Goal: Task Accomplishment & Management: Manage account settings

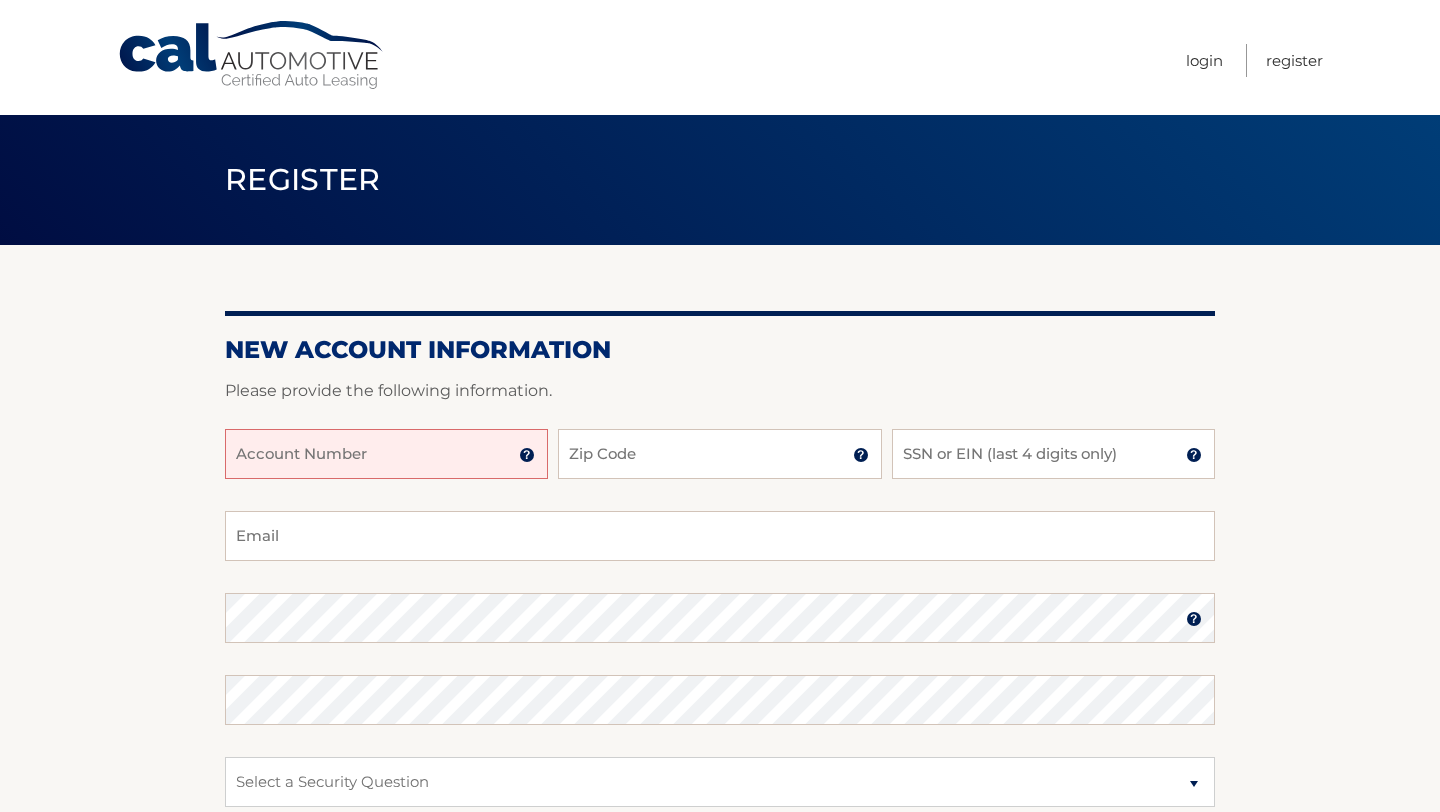
click at [287, 452] on input "Account Number" at bounding box center [386, 454] width 323 height 50
type input "44455845058"
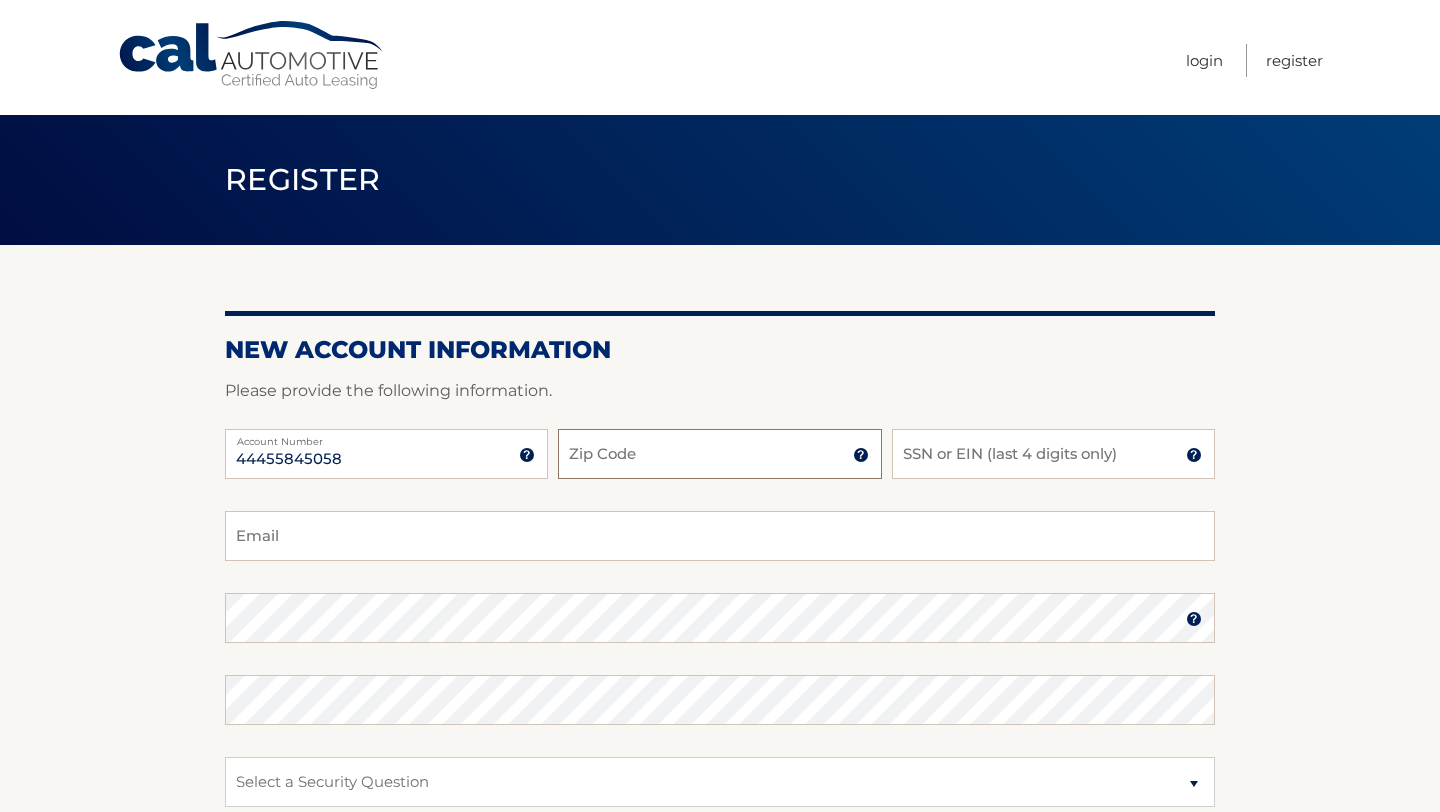
click at [580, 453] on input "Zip Code" at bounding box center [719, 454] width 323 height 50
type input "10463"
type input "rnteddi51@gmail.com"
click at [1011, 471] on input "SSN or EIN (last 4 digits only)" at bounding box center [1053, 454] width 323 height 50
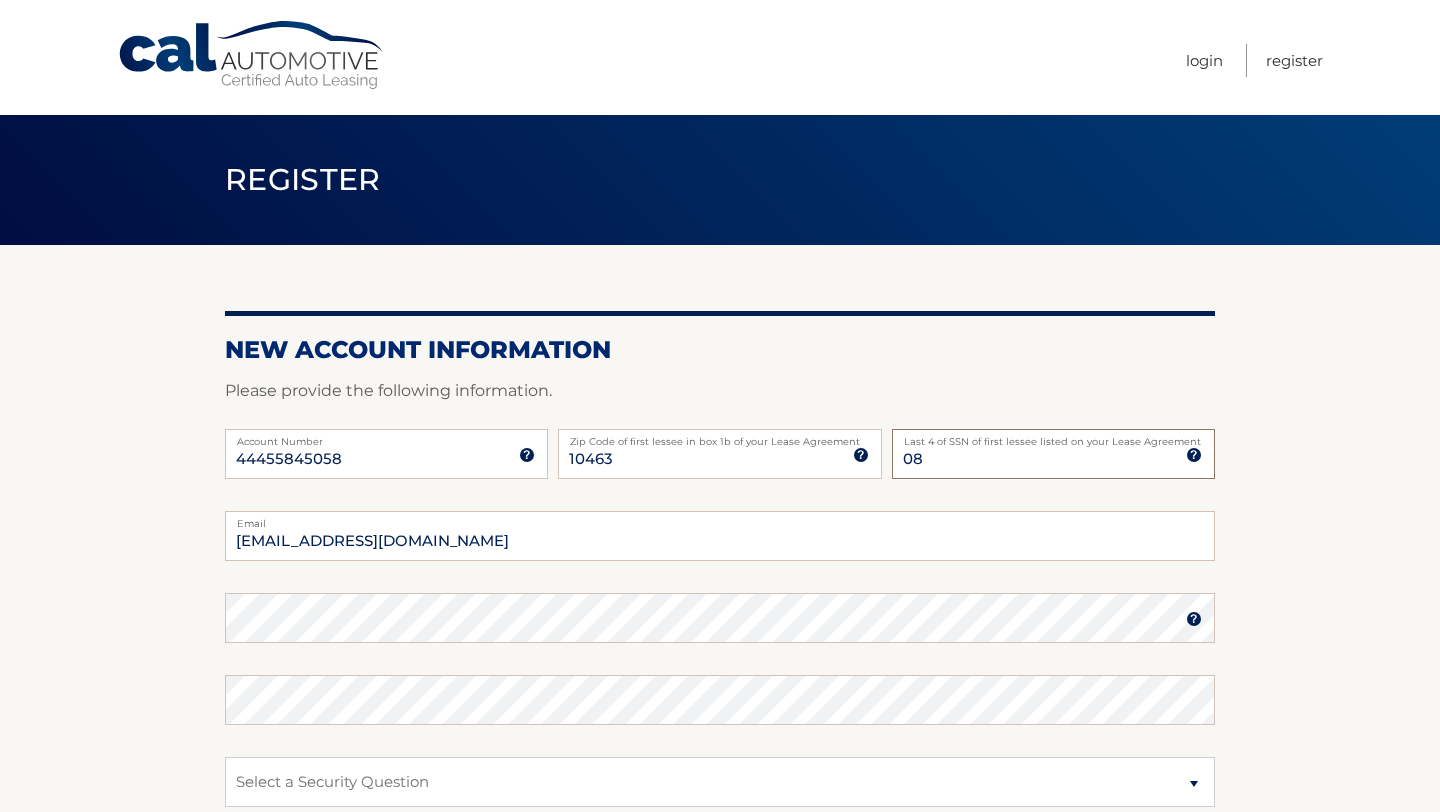
type input "0"
type input "3347"
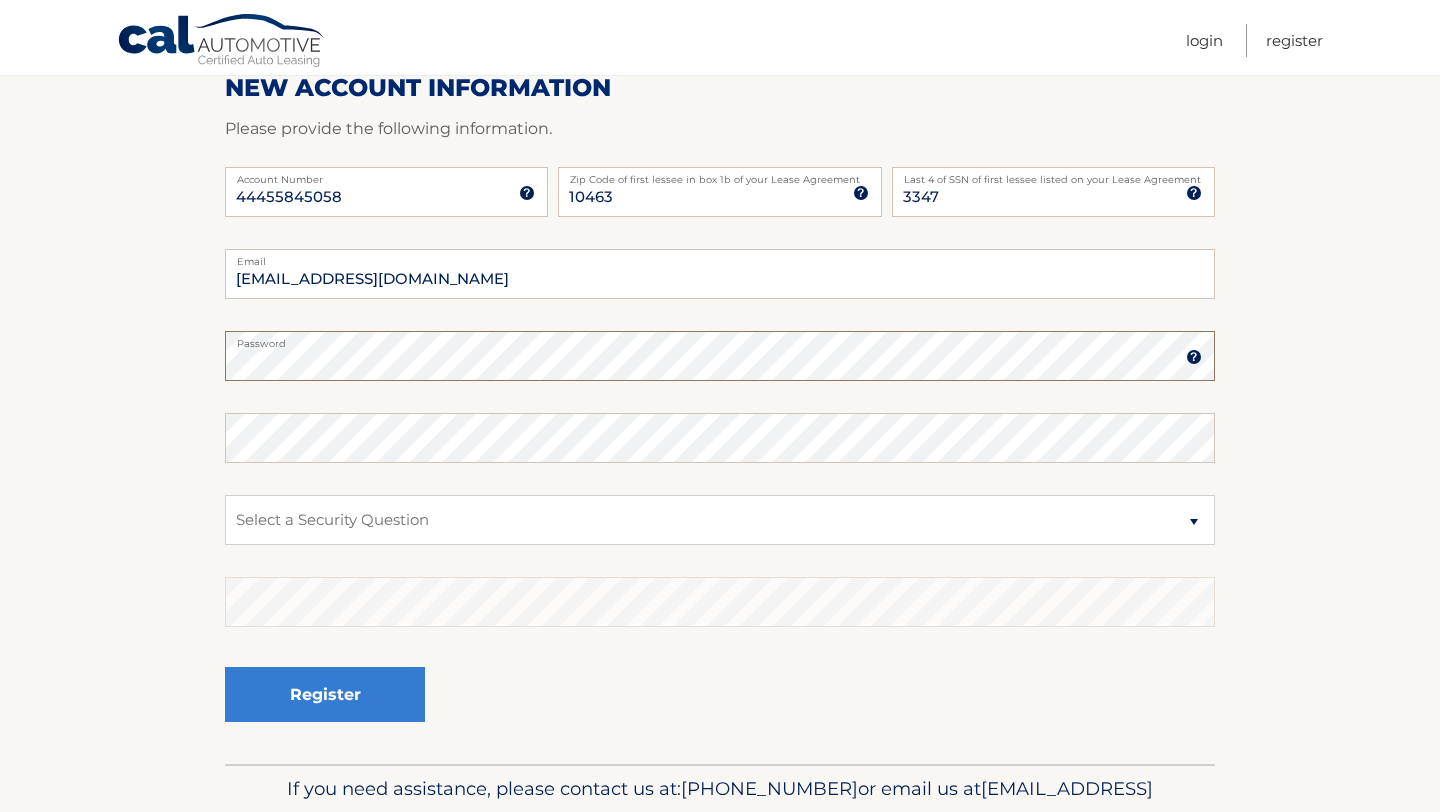
scroll to position [267, 0]
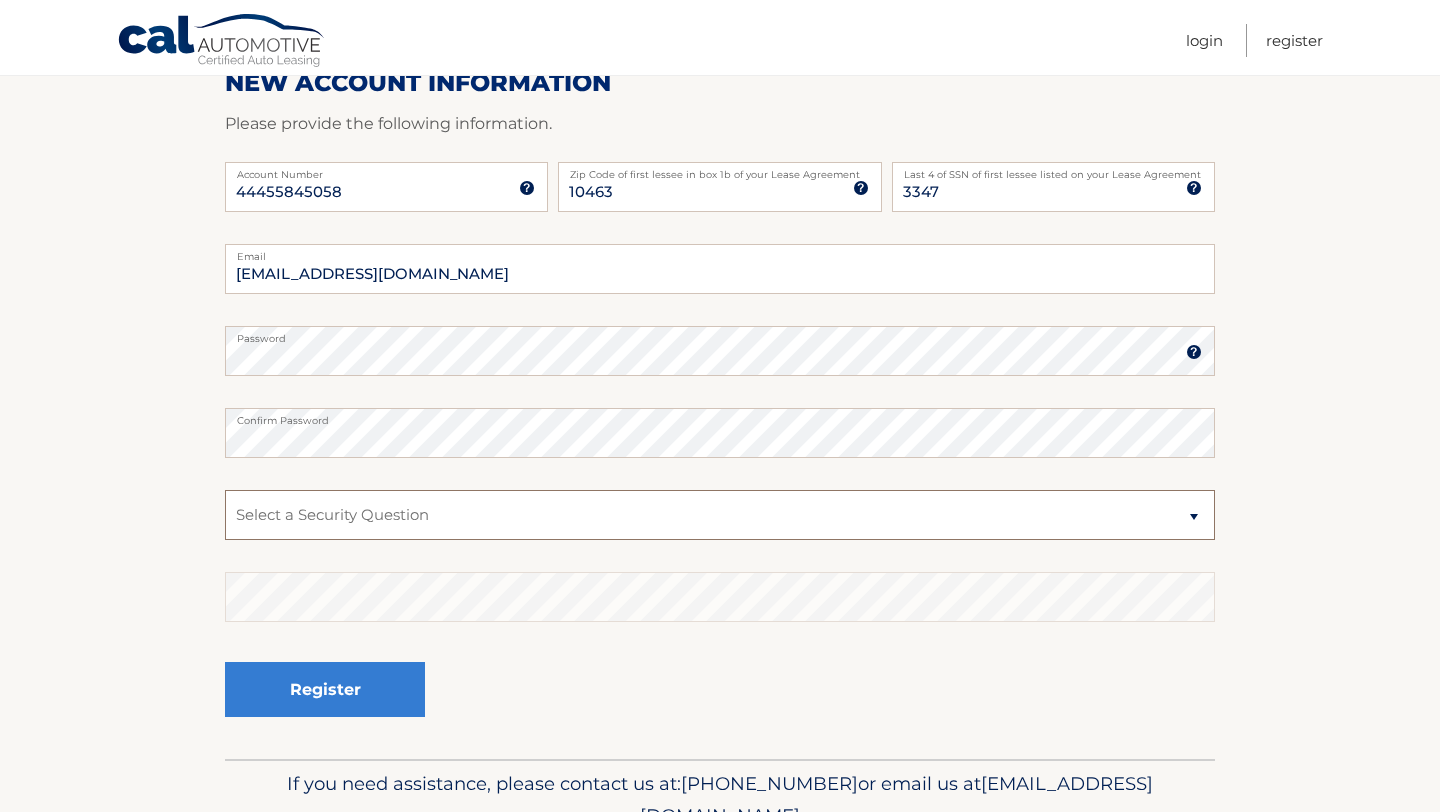
click at [383, 518] on select "Select a Security Question What was the name of your elementary school? What is…" at bounding box center [720, 515] width 990 height 50
select select "1"
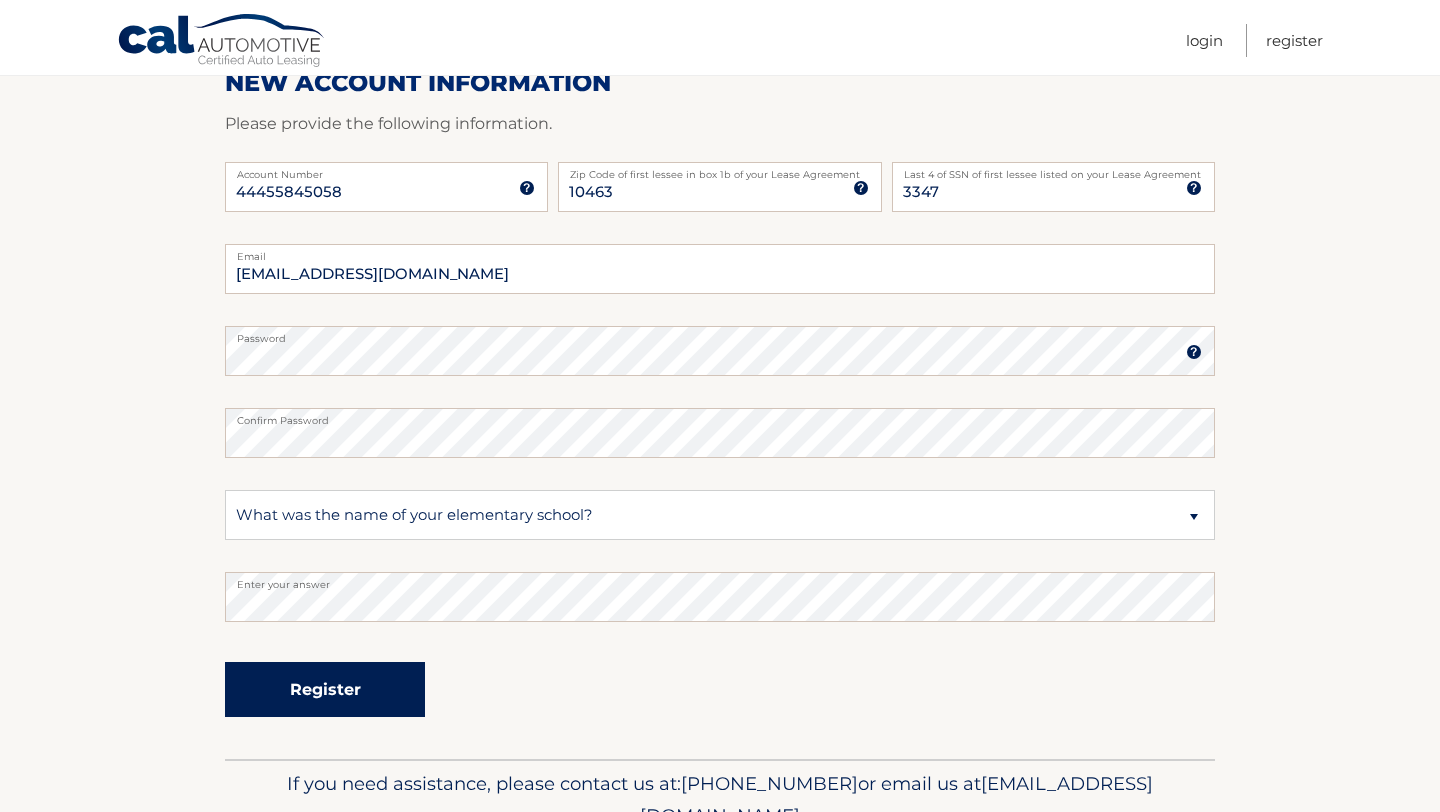
click at [335, 700] on button "Register" at bounding box center [325, 689] width 200 height 55
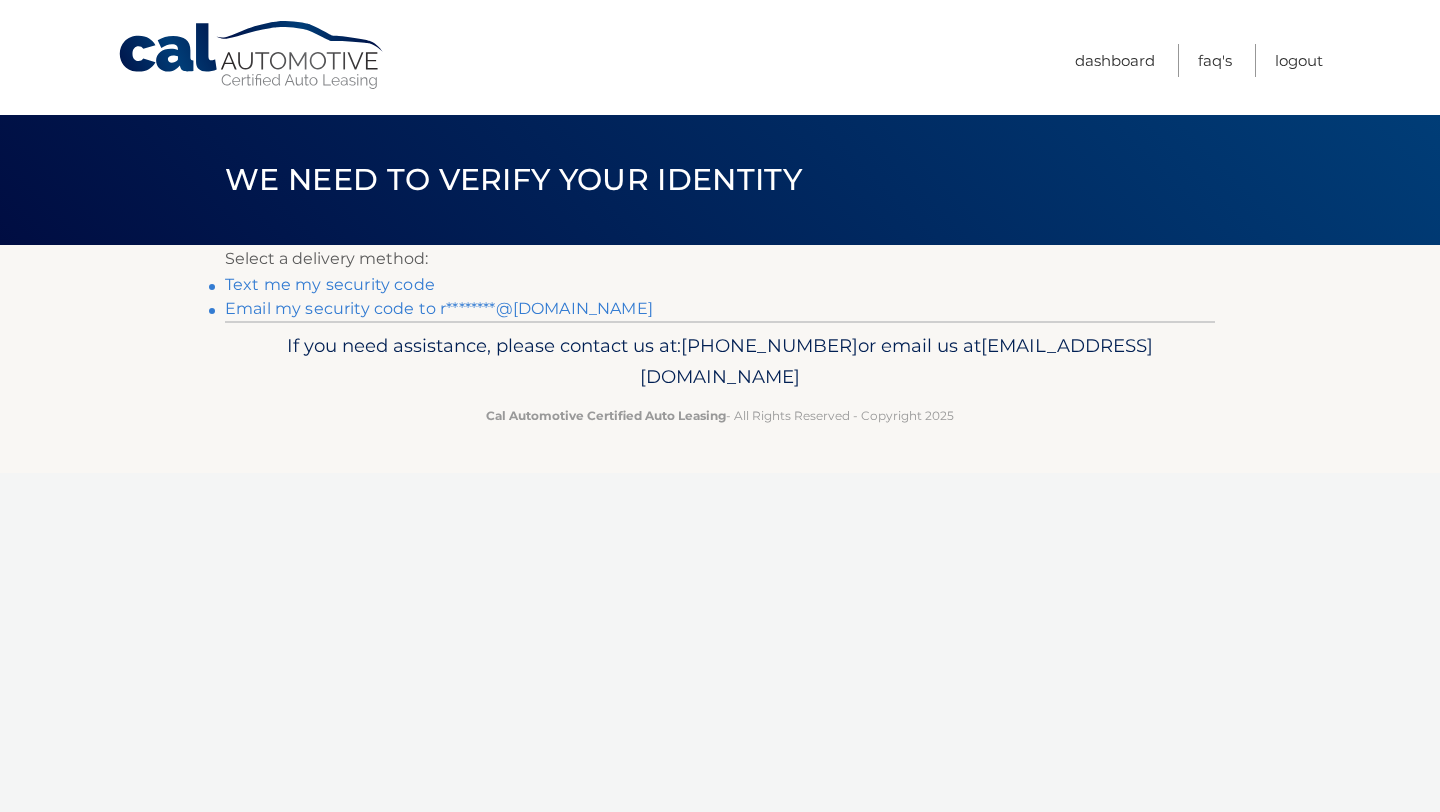
click at [335, 700] on div "Cal Automotive Menu Dashboard FAQ's Logout ×" at bounding box center [720, 406] width 1440 height 812
click at [392, 279] on link "Text me my security code" at bounding box center [330, 284] width 210 height 19
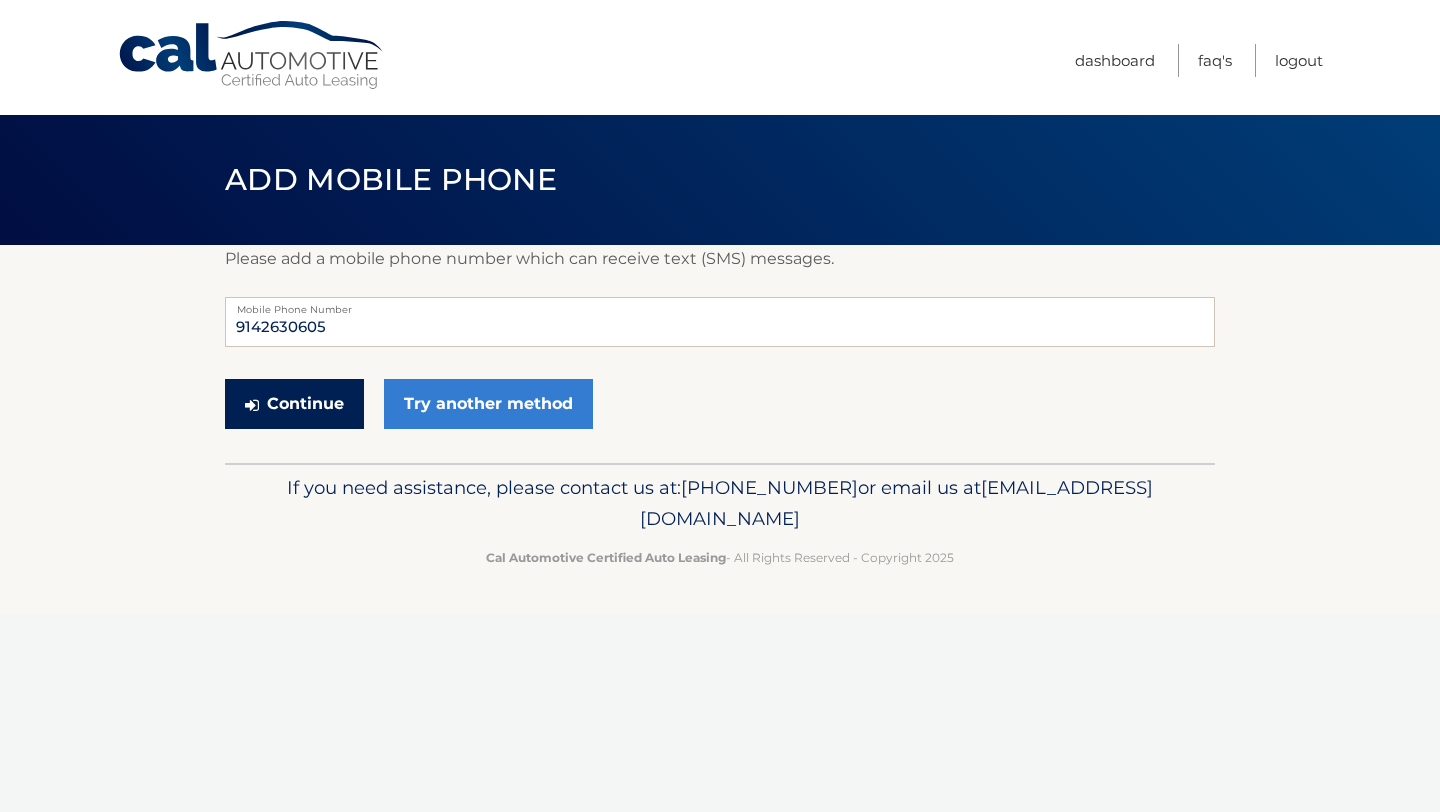
click at [322, 404] on button "Continue" at bounding box center [294, 404] width 139 height 50
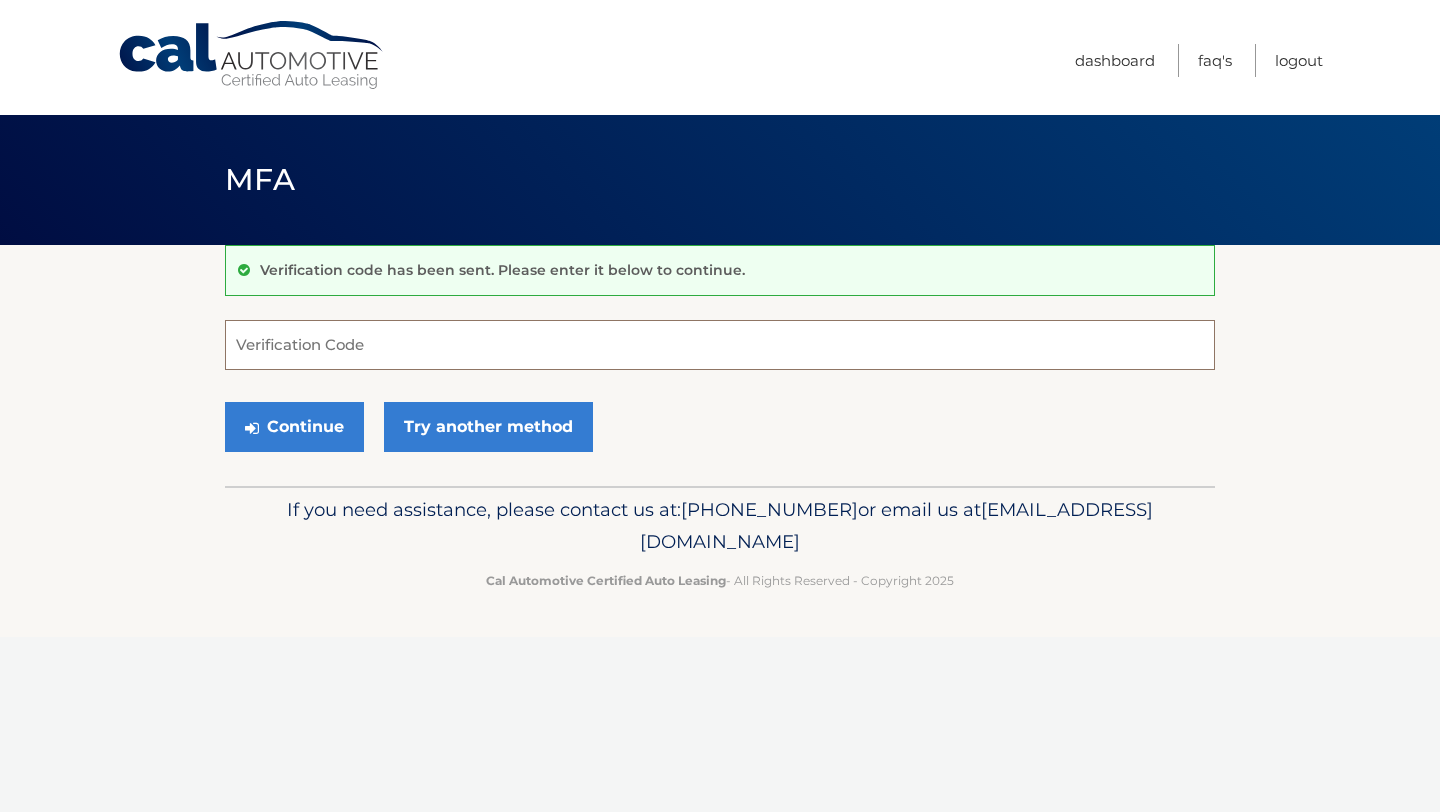
click at [253, 338] on input "Verification Code" at bounding box center [720, 345] width 990 height 50
type input "081043"
click at [264, 419] on button "Continue" at bounding box center [294, 427] width 139 height 50
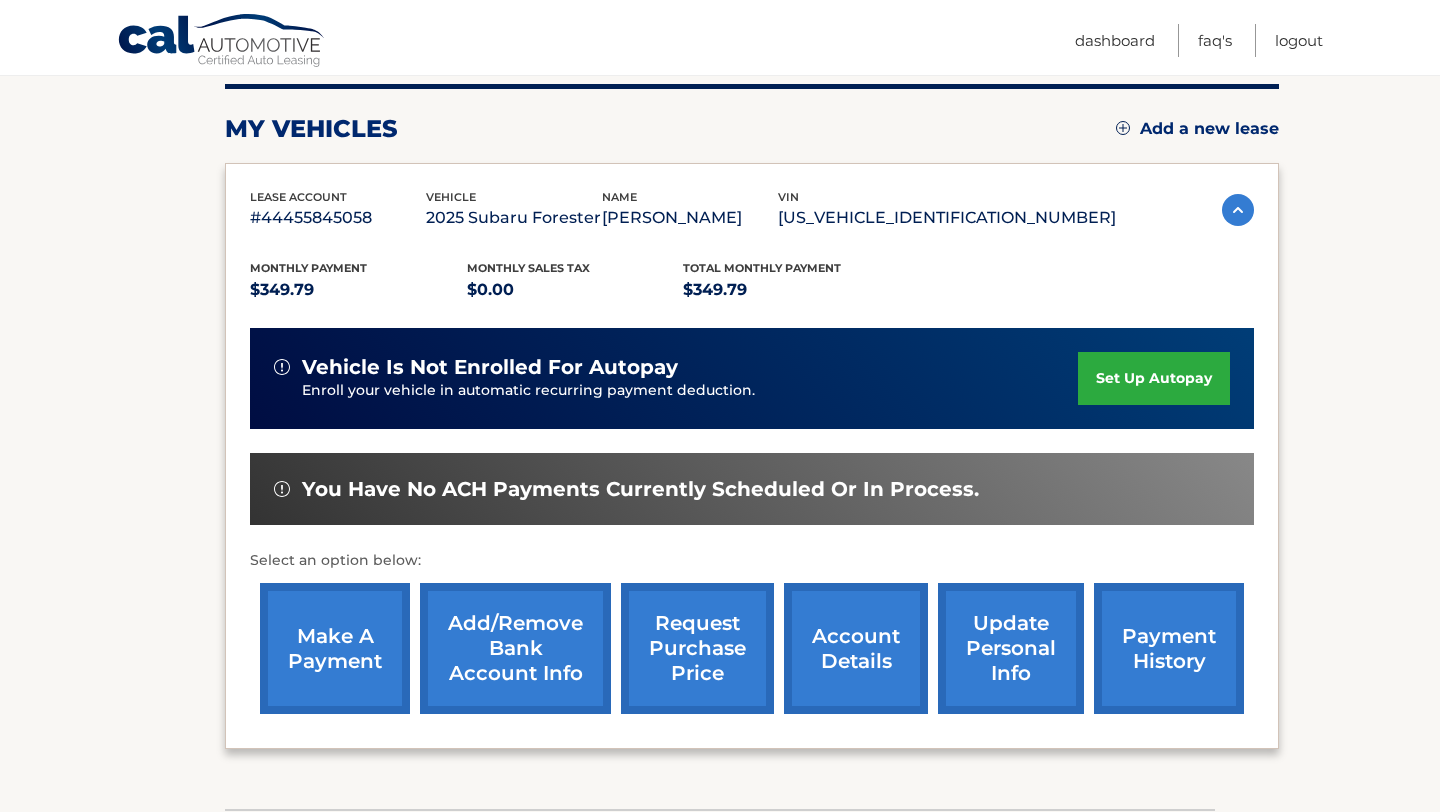
scroll to position [252, 0]
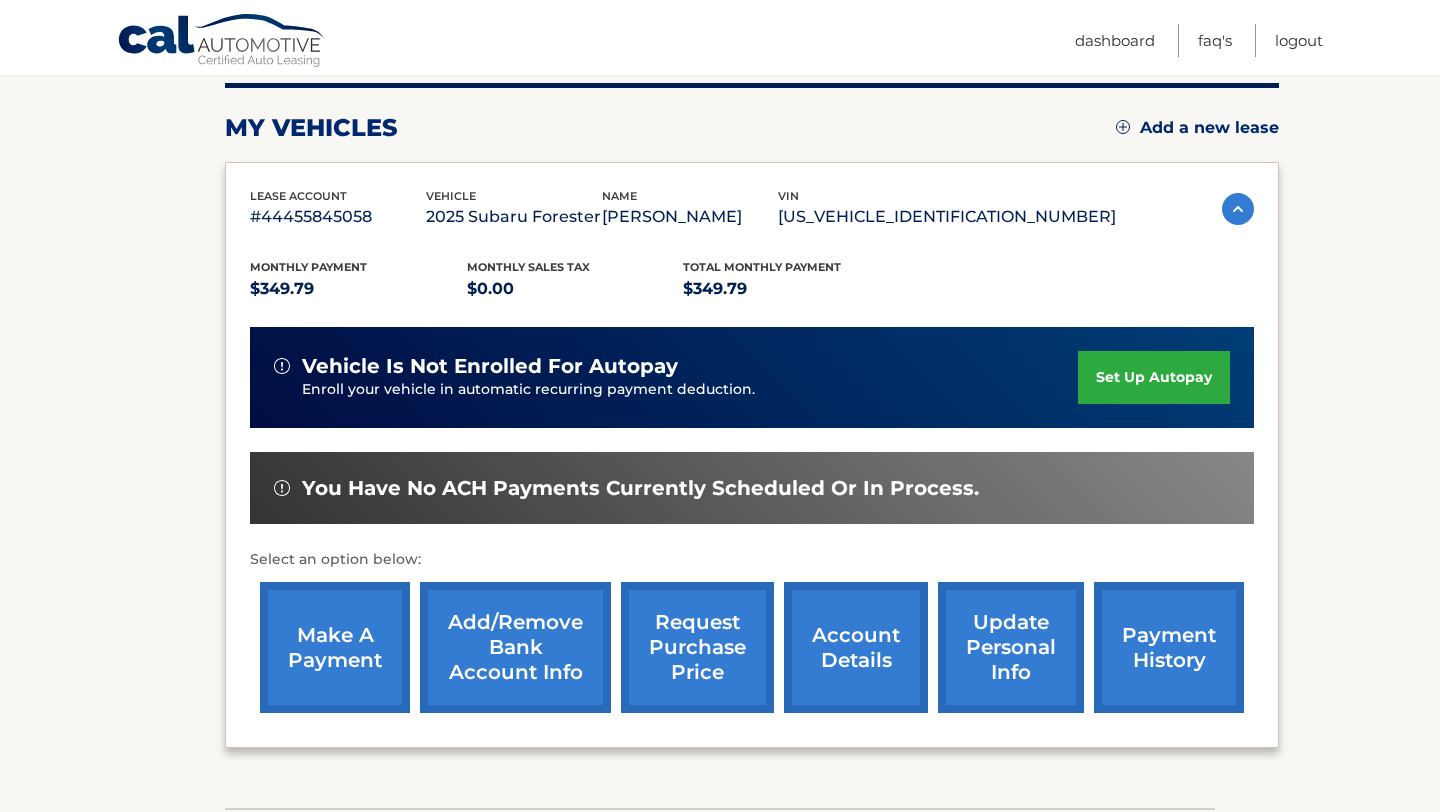
click at [1127, 375] on link "set up autopay" at bounding box center [1154, 377] width 152 height 53
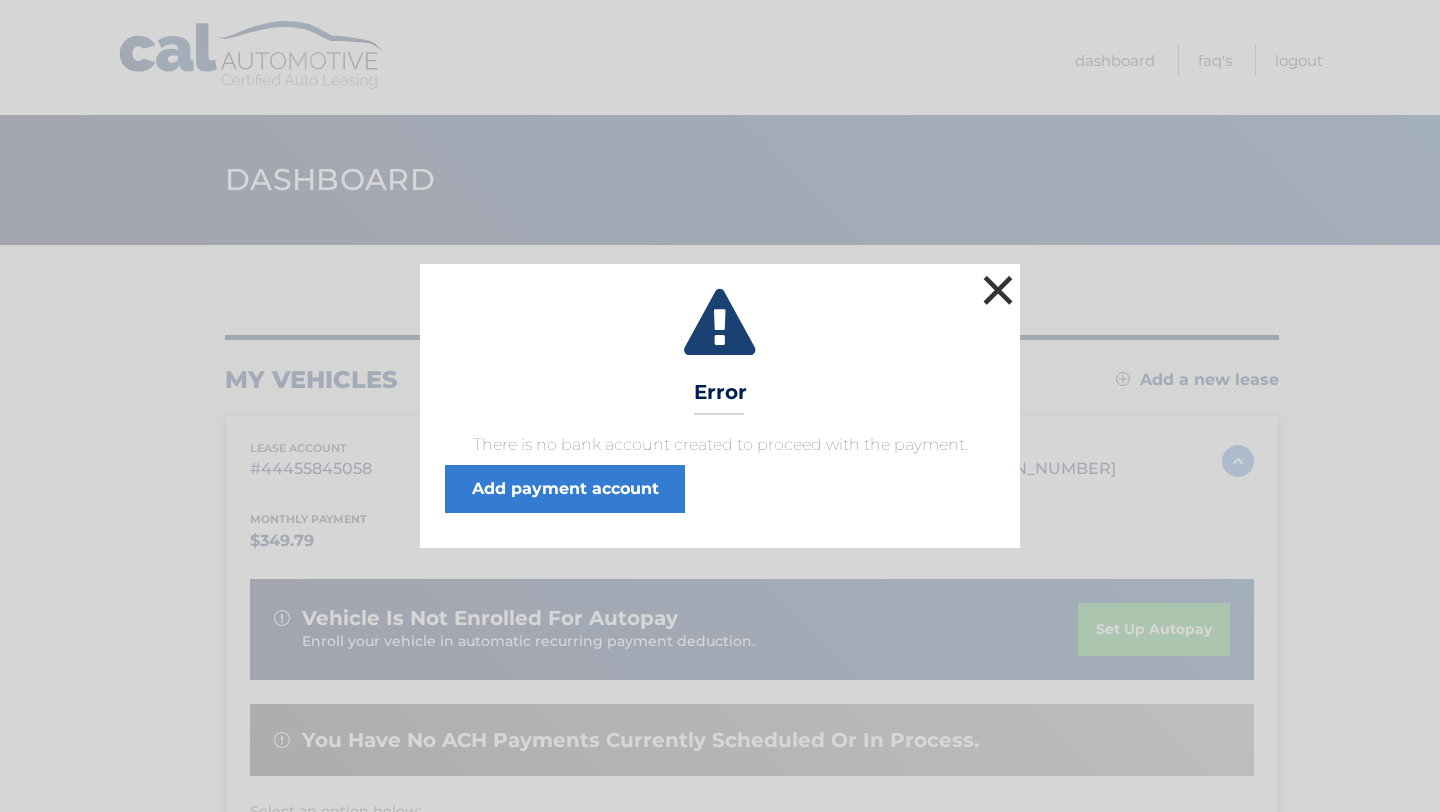
click at [1006, 275] on button "×" at bounding box center [998, 290] width 40 height 40
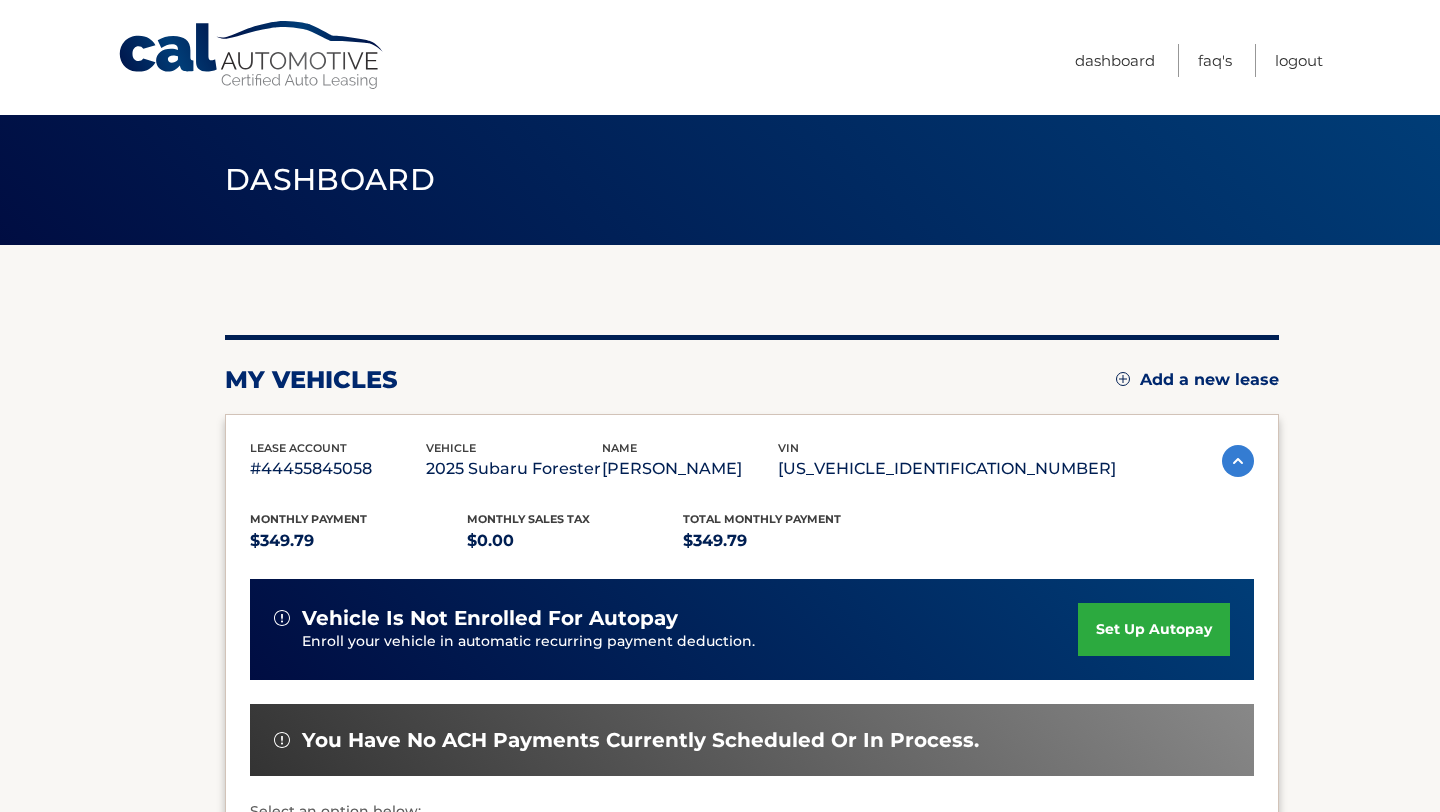
click at [1119, 634] on link "set up autopay" at bounding box center [1154, 629] width 152 height 53
click at [1130, 622] on link "set up autopay" at bounding box center [1154, 629] width 152 height 53
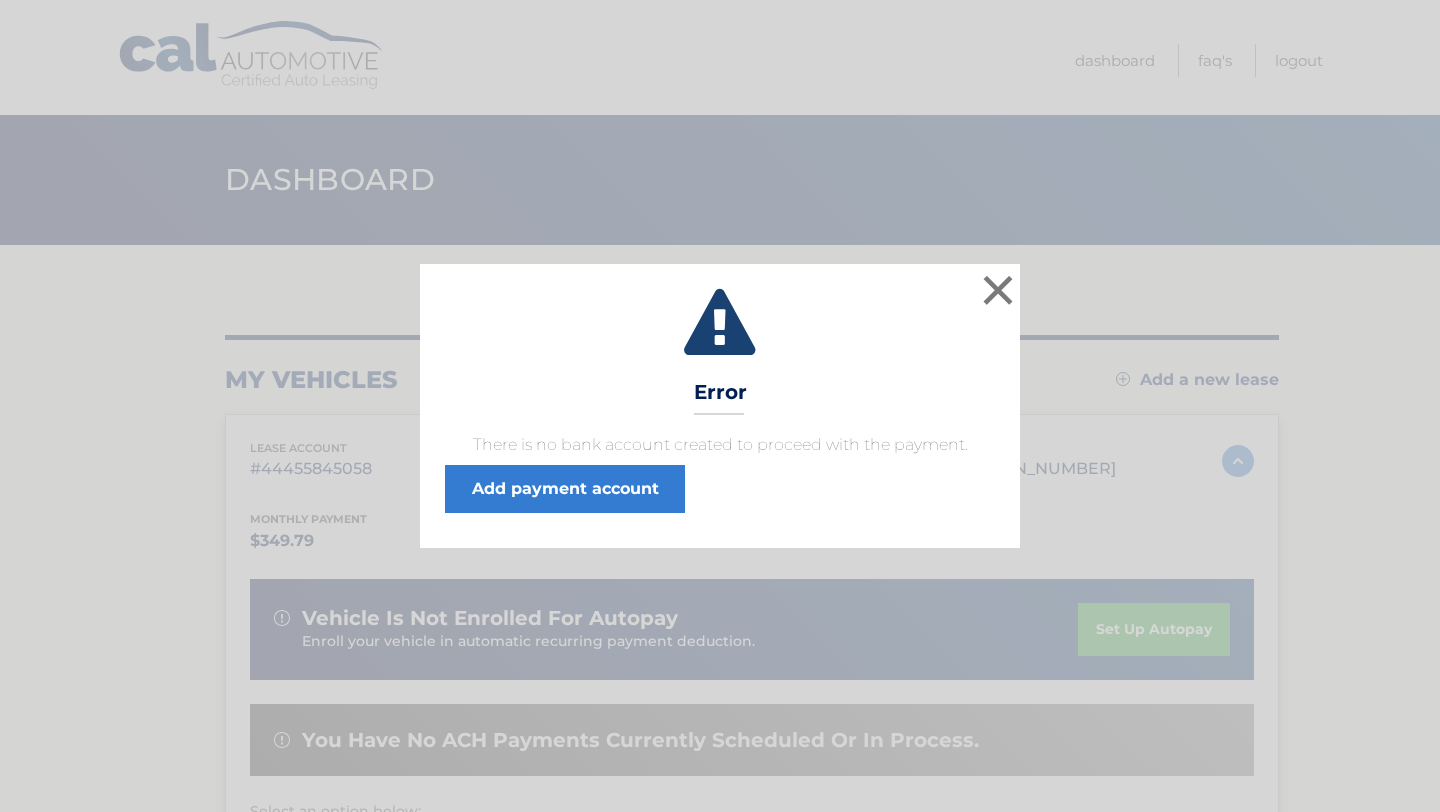
click at [1163, 335] on div "× Error There is no bank account created to proceed with the payment. Add payme…" at bounding box center [720, 406] width 1424 height 284
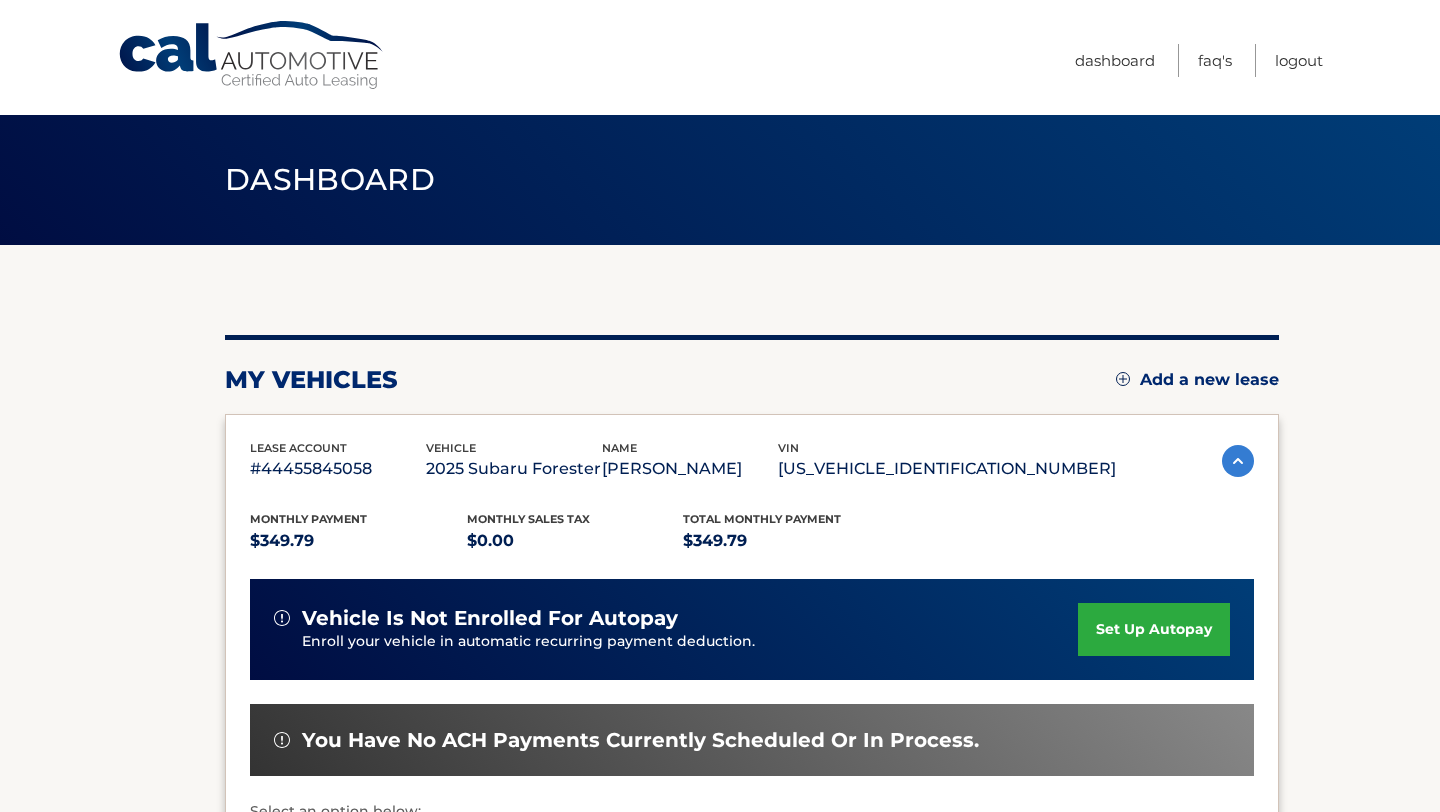
click at [1142, 631] on link "set up autopay" at bounding box center [1154, 629] width 152 height 53
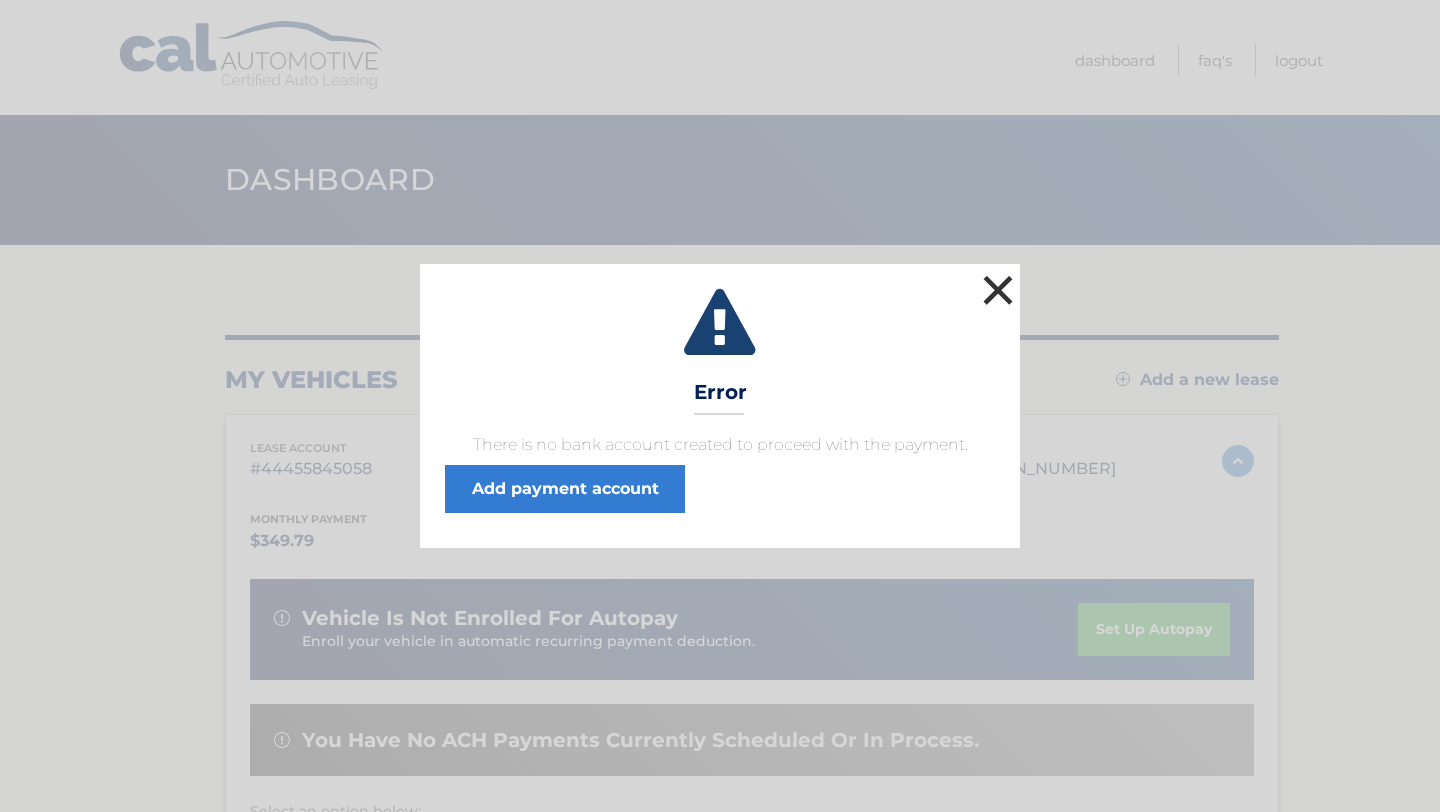
click at [990, 283] on button "×" at bounding box center [998, 290] width 40 height 40
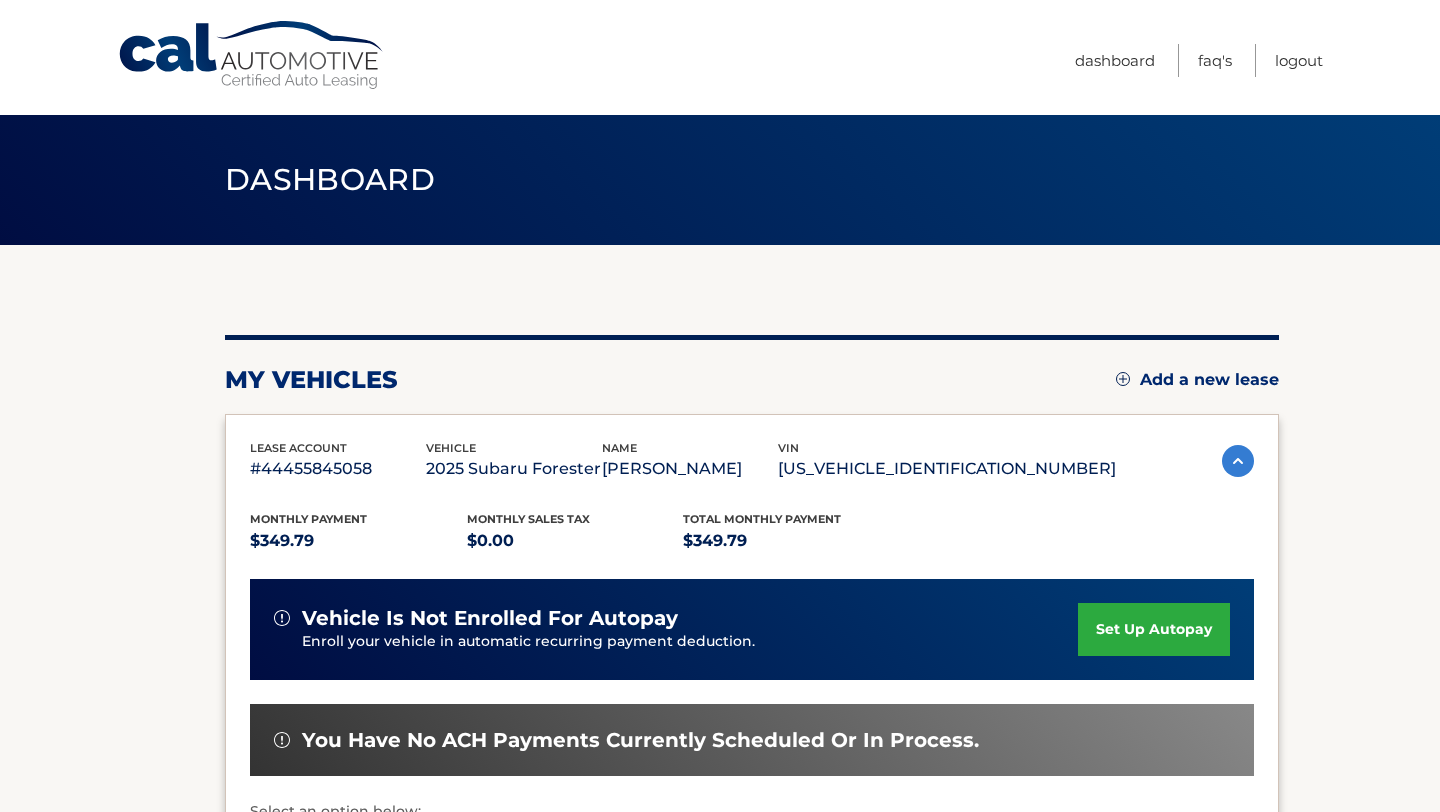
click at [1170, 620] on link "set up autopay" at bounding box center [1154, 629] width 152 height 53
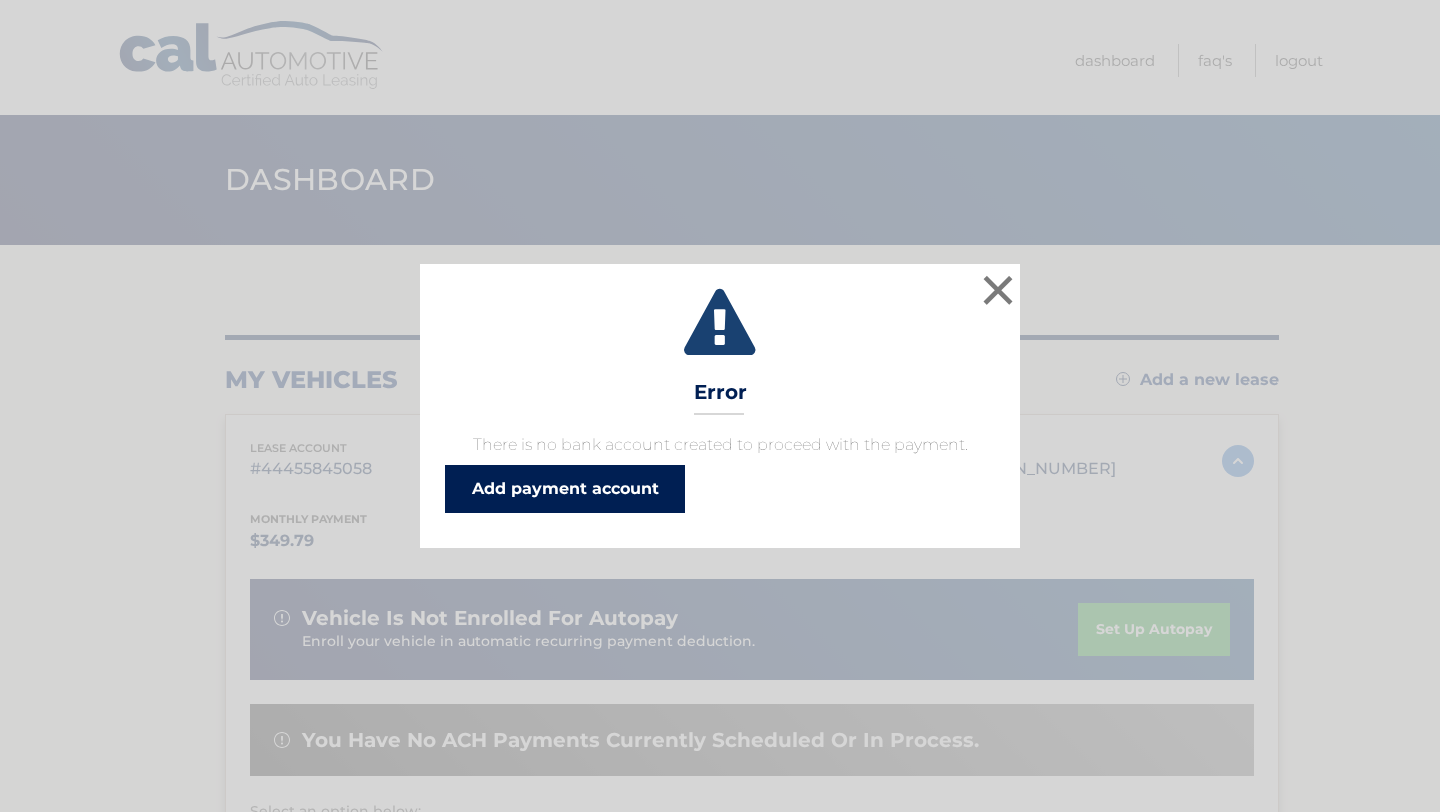
click at [642, 484] on link "Add payment account" at bounding box center [565, 489] width 240 height 48
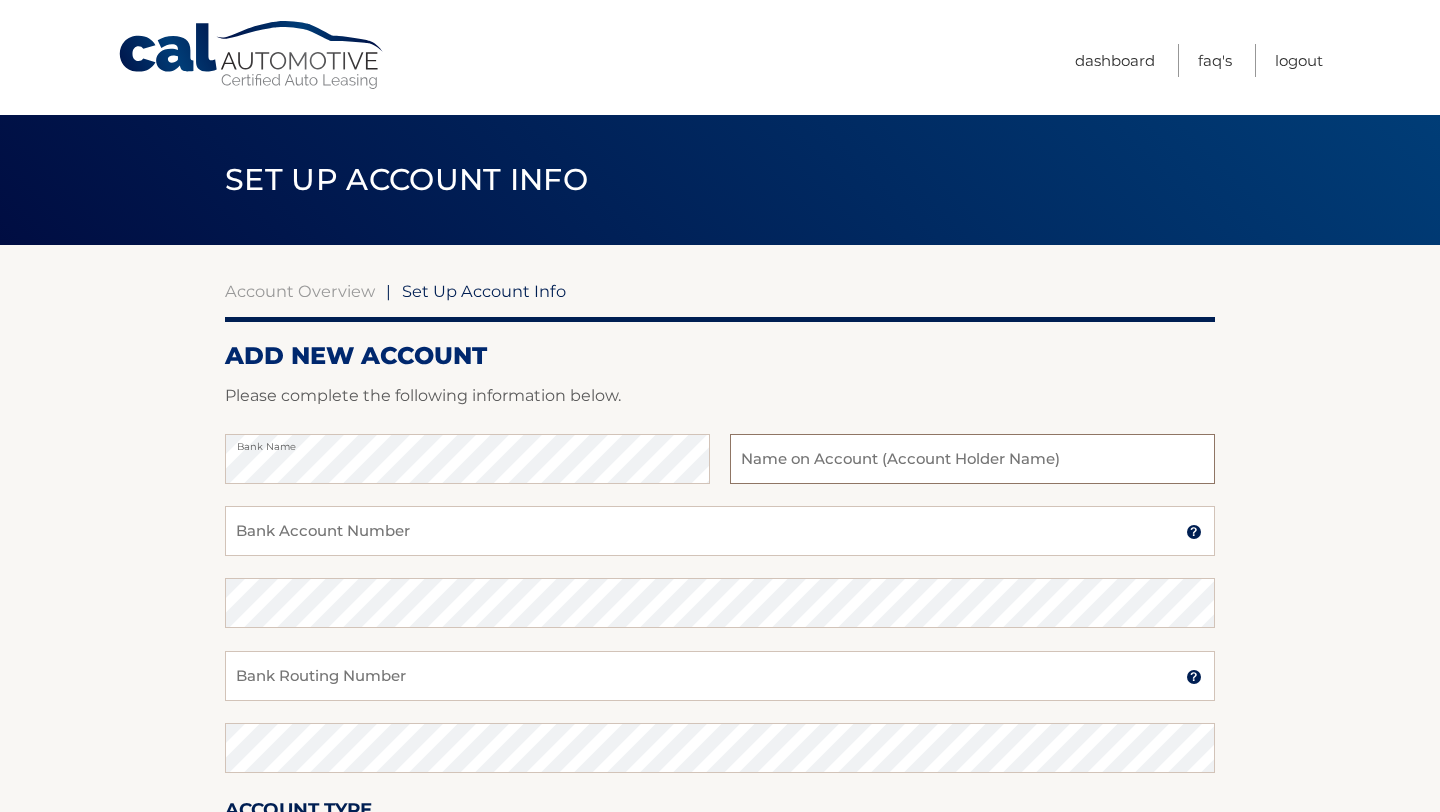
click at [818, 465] on input "text" at bounding box center [972, 459] width 485 height 50
type input "[PERSON_NAME]"
click at [455, 529] on input "Bank Account Number" at bounding box center [720, 531] width 990 height 50
click at [354, 531] on input "Bank Account Number" at bounding box center [720, 531] width 990 height 50
type input "021000089"
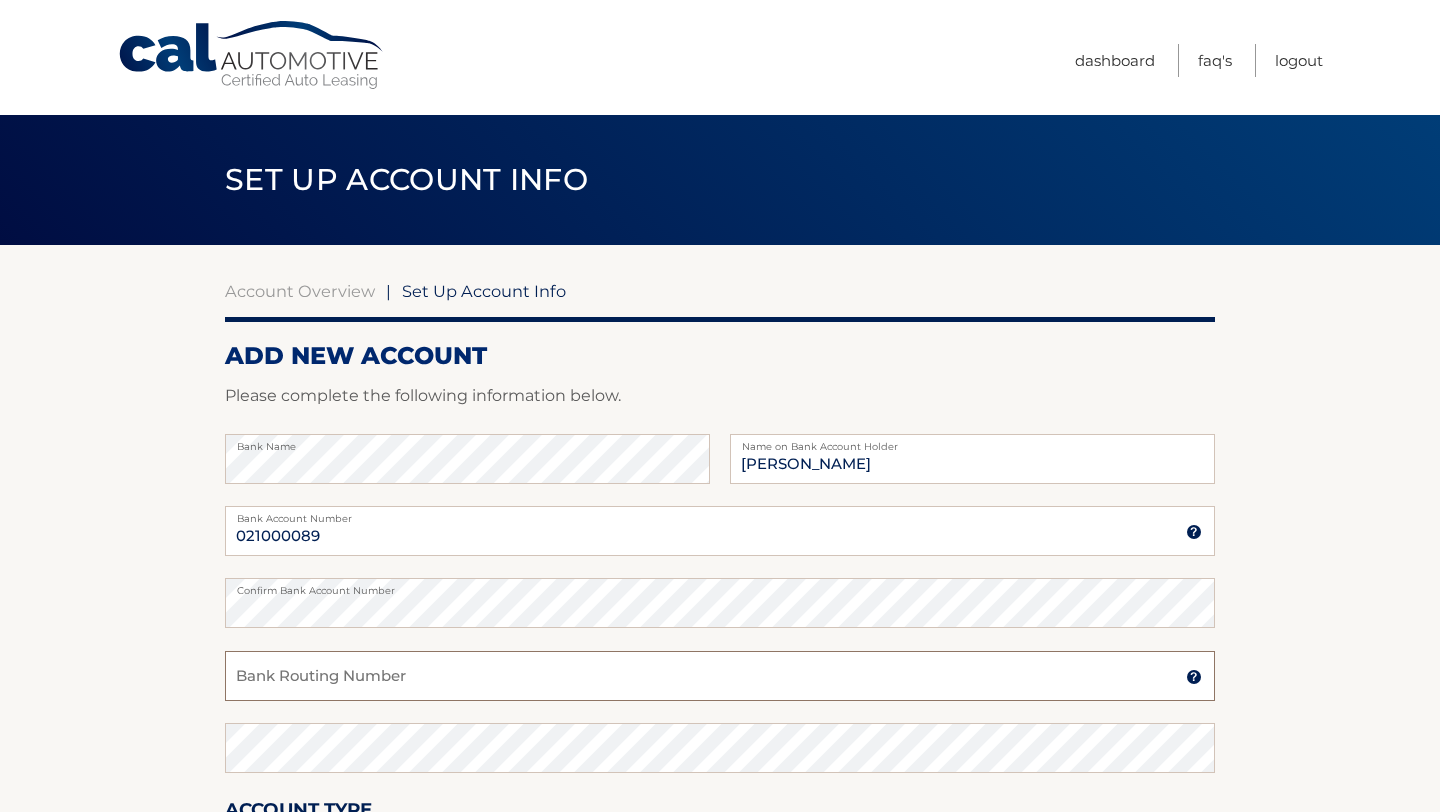
click at [316, 668] on input "Bank Routing Number" at bounding box center [720, 676] width 990 height 50
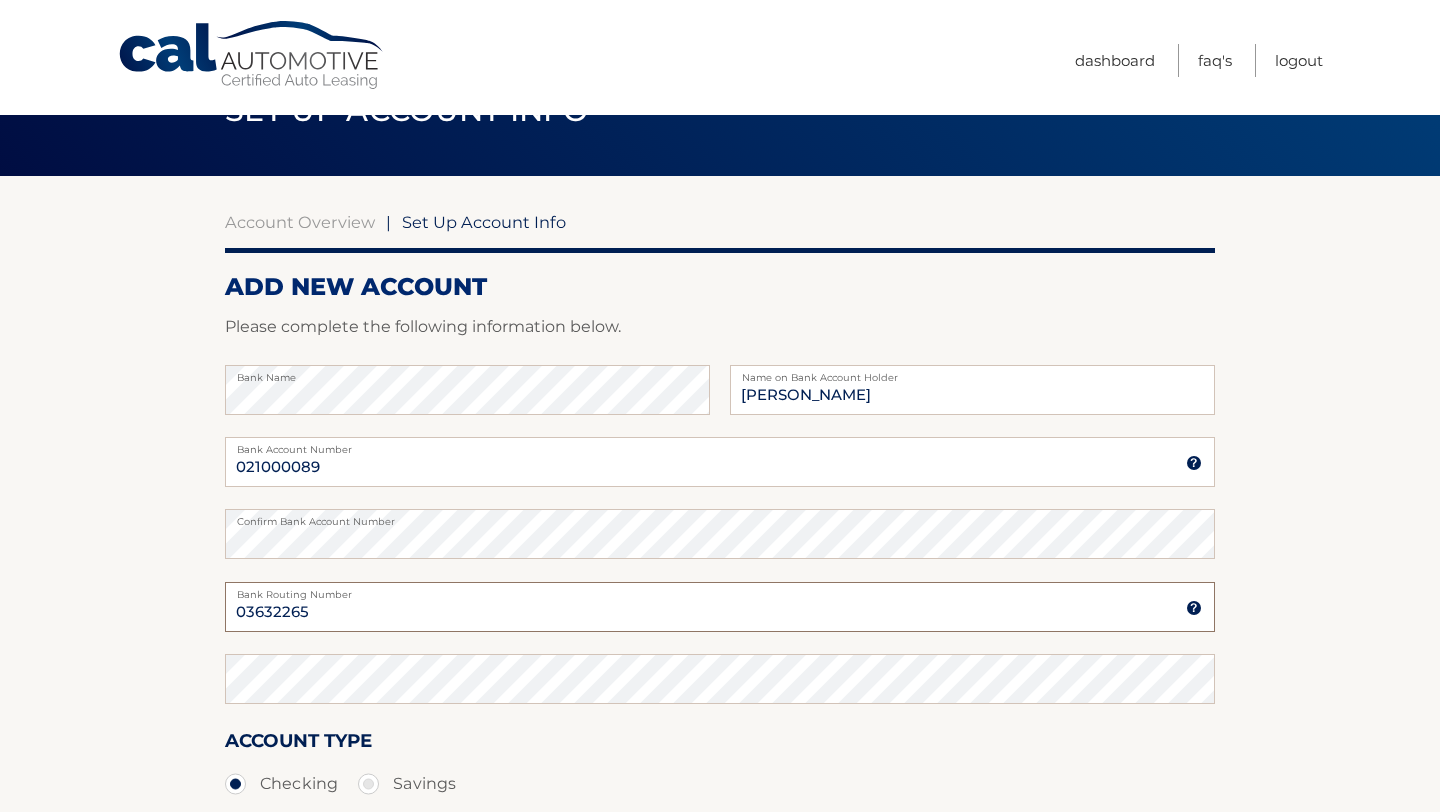
scroll to position [97, 0]
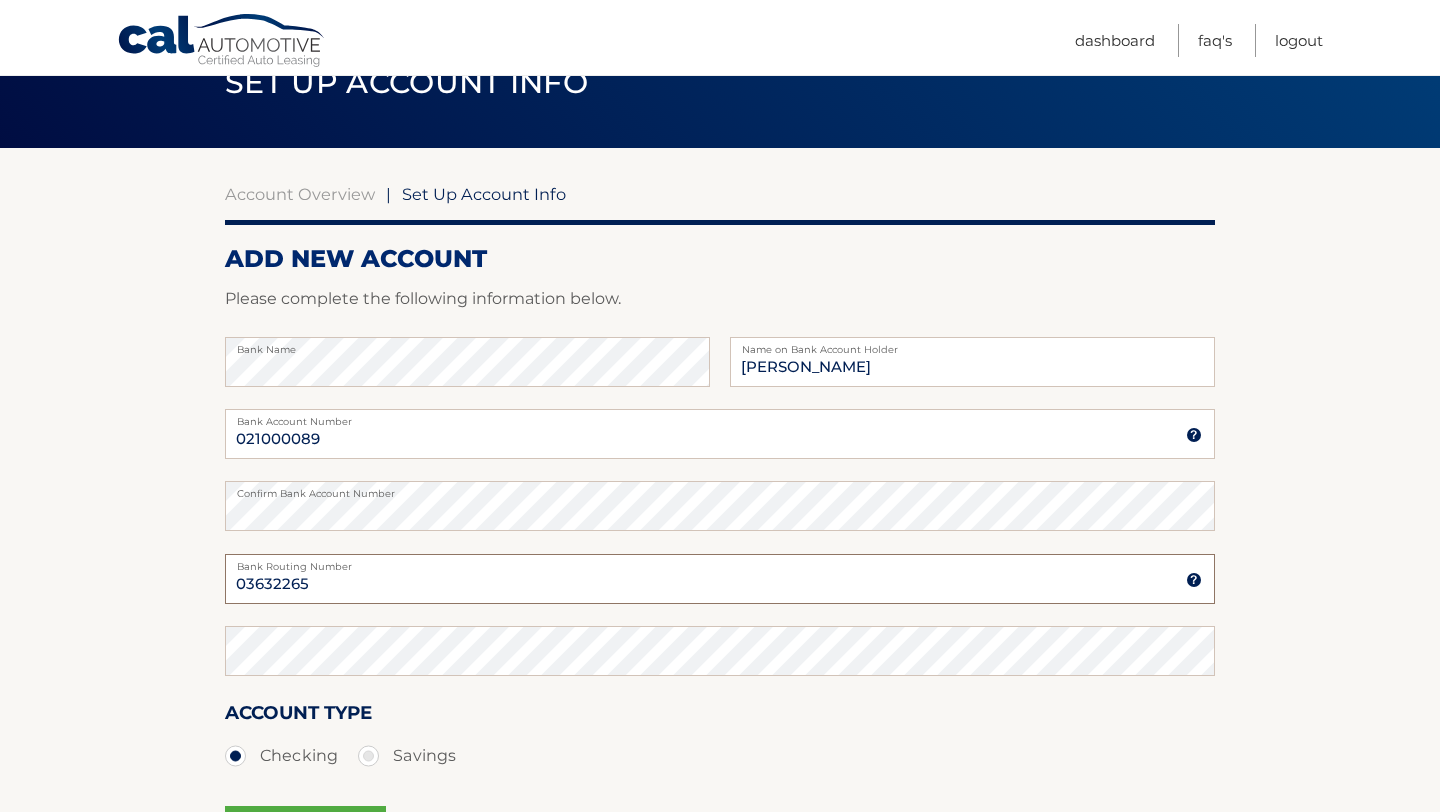
type input "03632265"
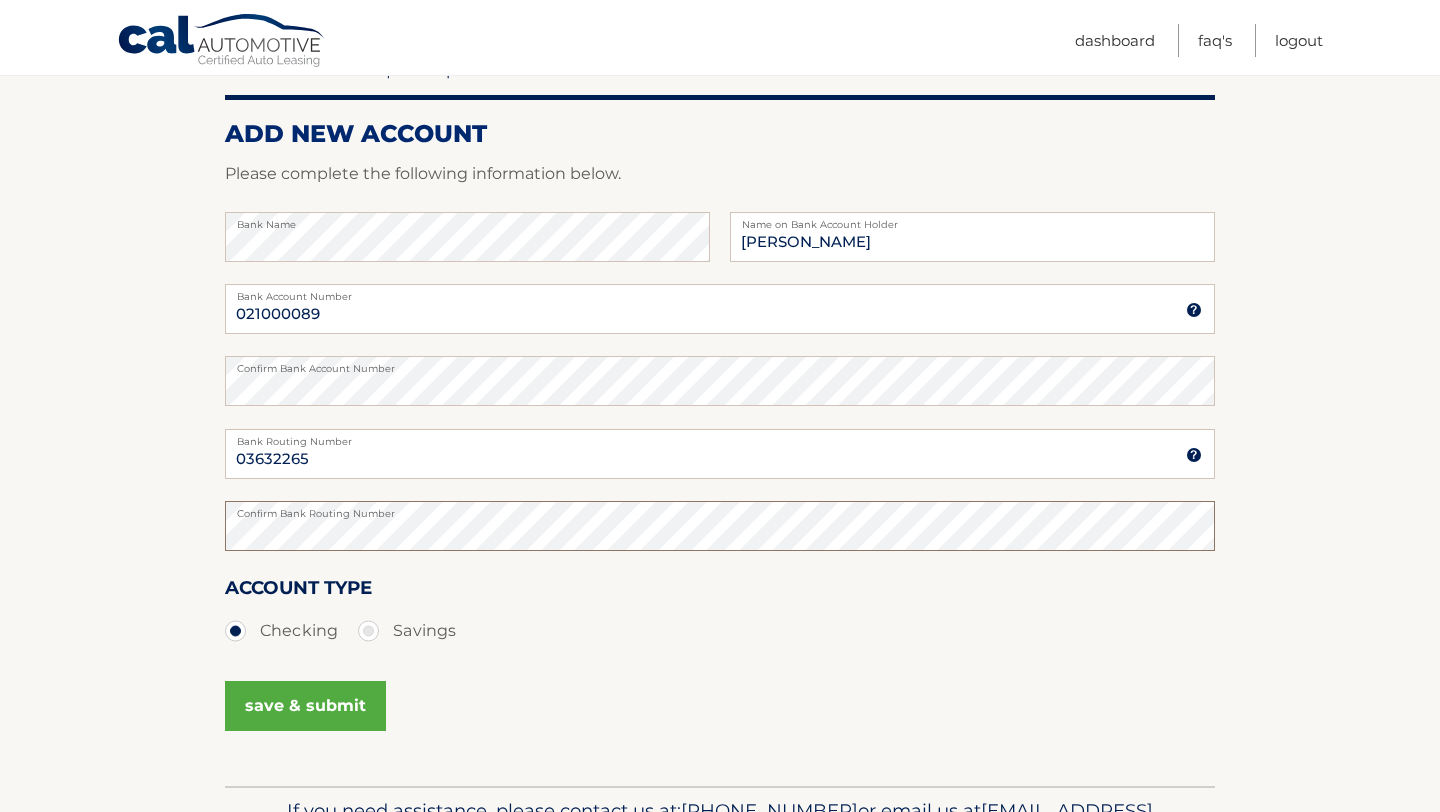
scroll to position [239, 0]
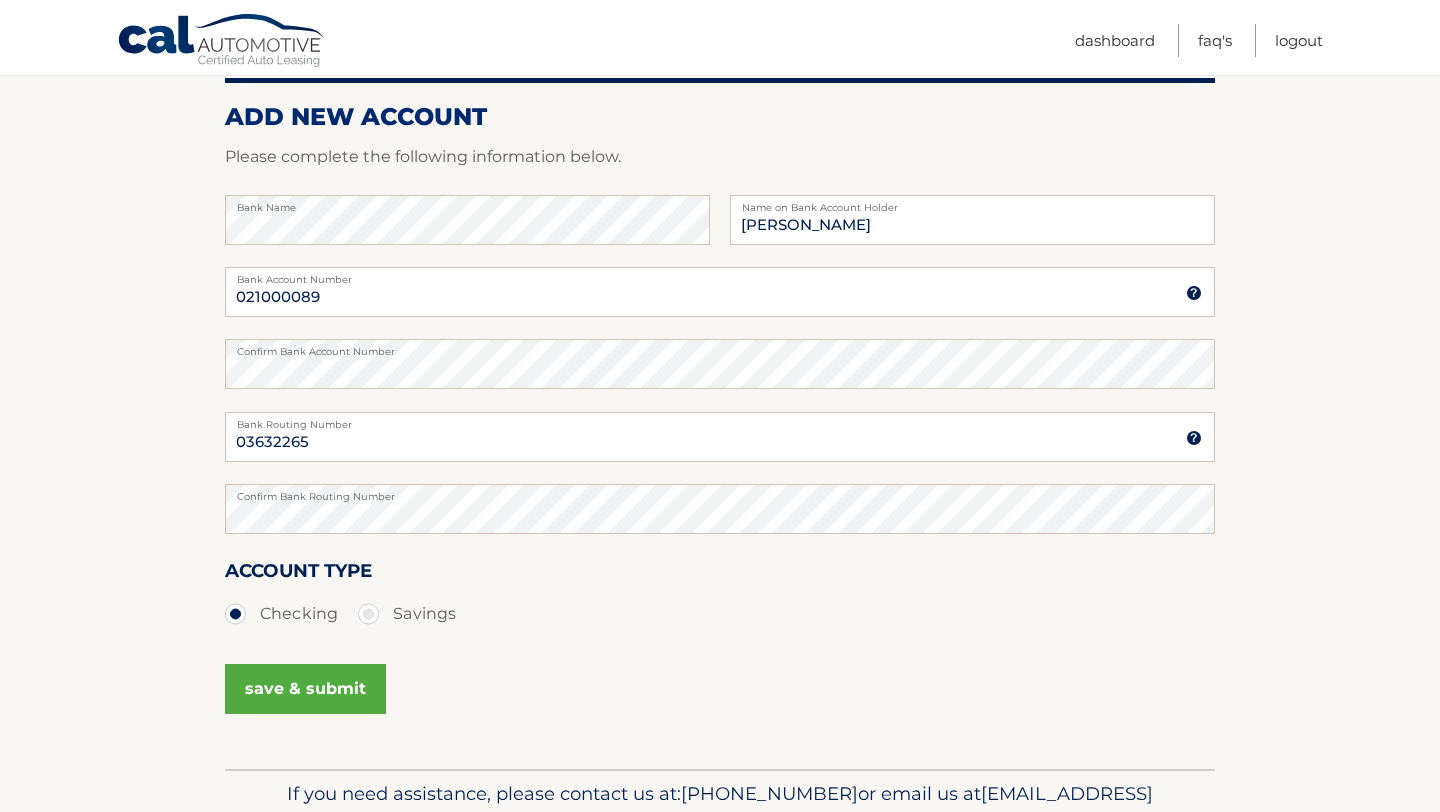
click at [303, 683] on button "save & submit" at bounding box center [305, 689] width 161 height 50
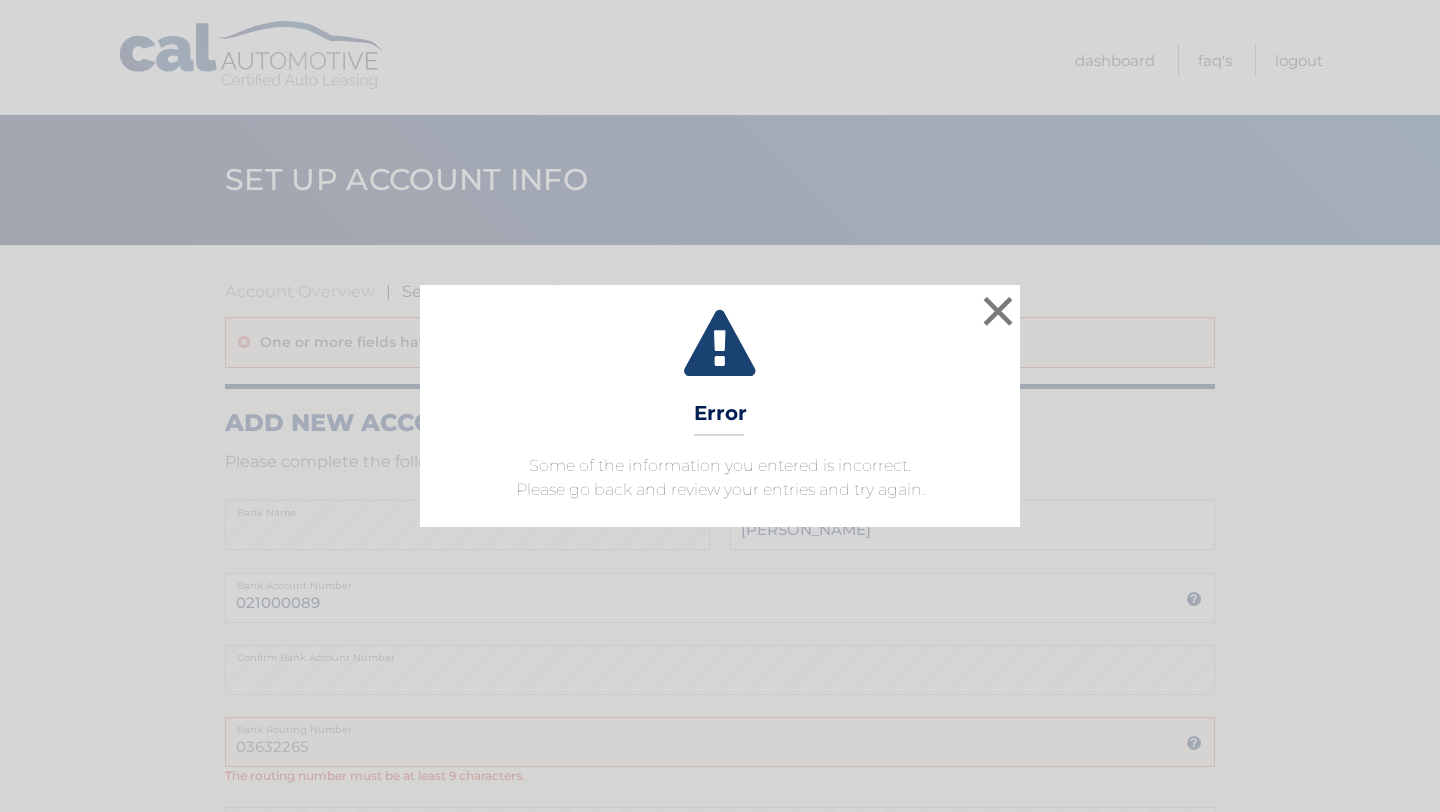
click at [303, 683] on body "× Error Some of the information you entered is incorrect. Please go back and re…" at bounding box center [720, 406] width 1440 height 812
click at [995, 318] on button "×" at bounding box center [998, 311] width 40 height 40
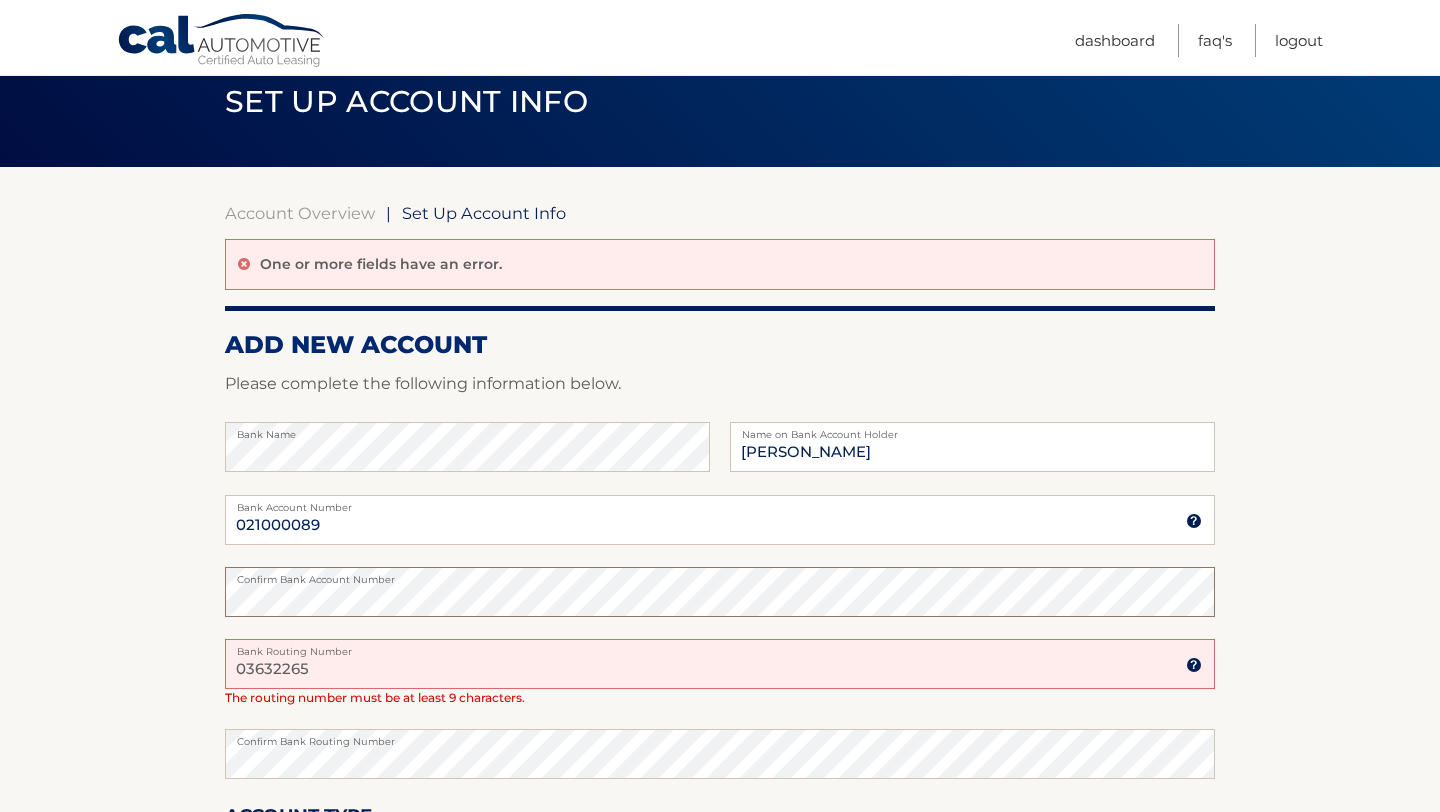
scroll to position [80, 0]
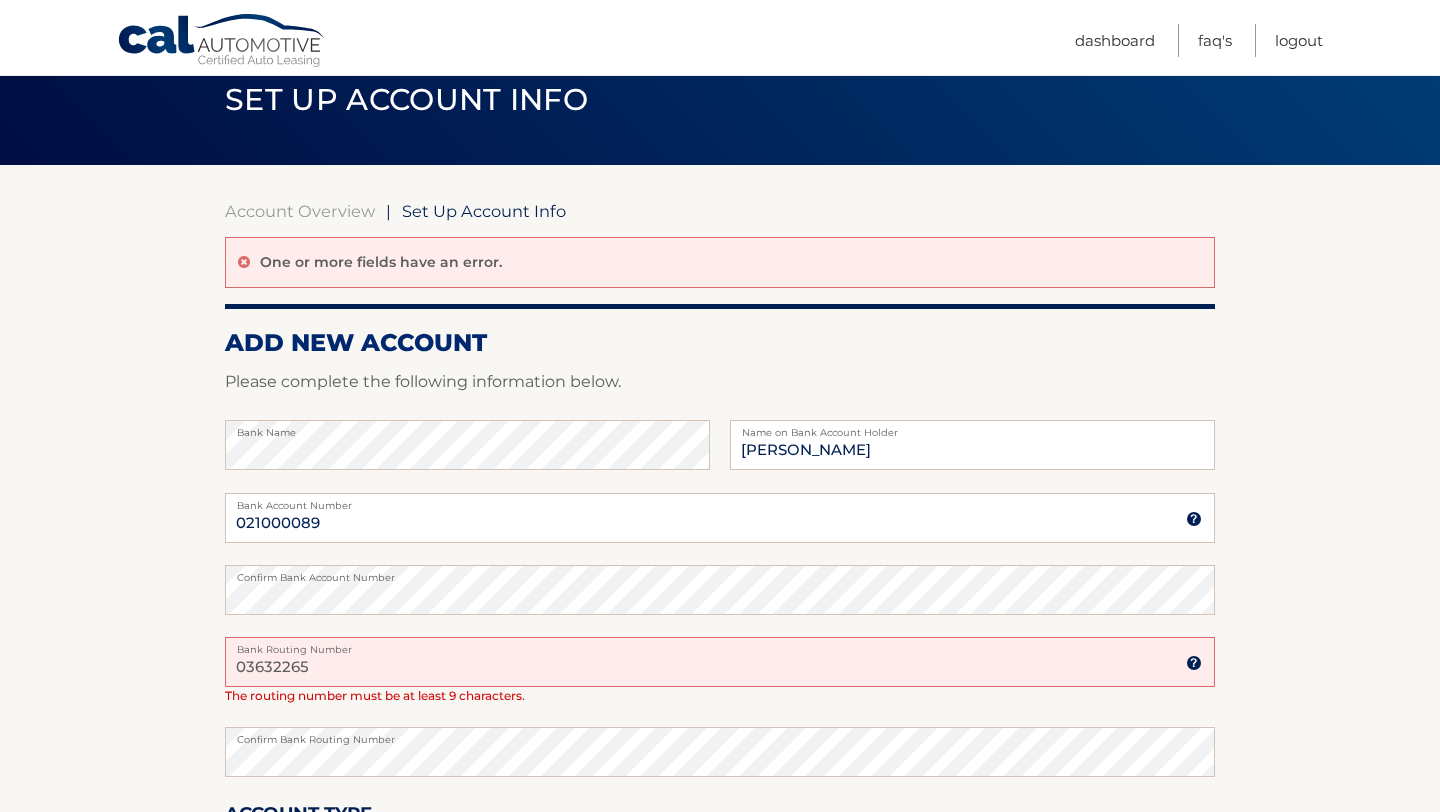
click at [313, 665] on input "03632265" at bounding box center [720, 662] width 990 height 50
type input "0"
click at [323, 674] on input "03632265" at bounding box center [720, 662] width 990 height 50
drag, startPoint x: 321, startPoint y: 672, endPoint x: 306, endPoint y: 675, distance: 15.3
click at [279, 675] on input "03632265" at bounding box center [720, 662] width 990 height 50
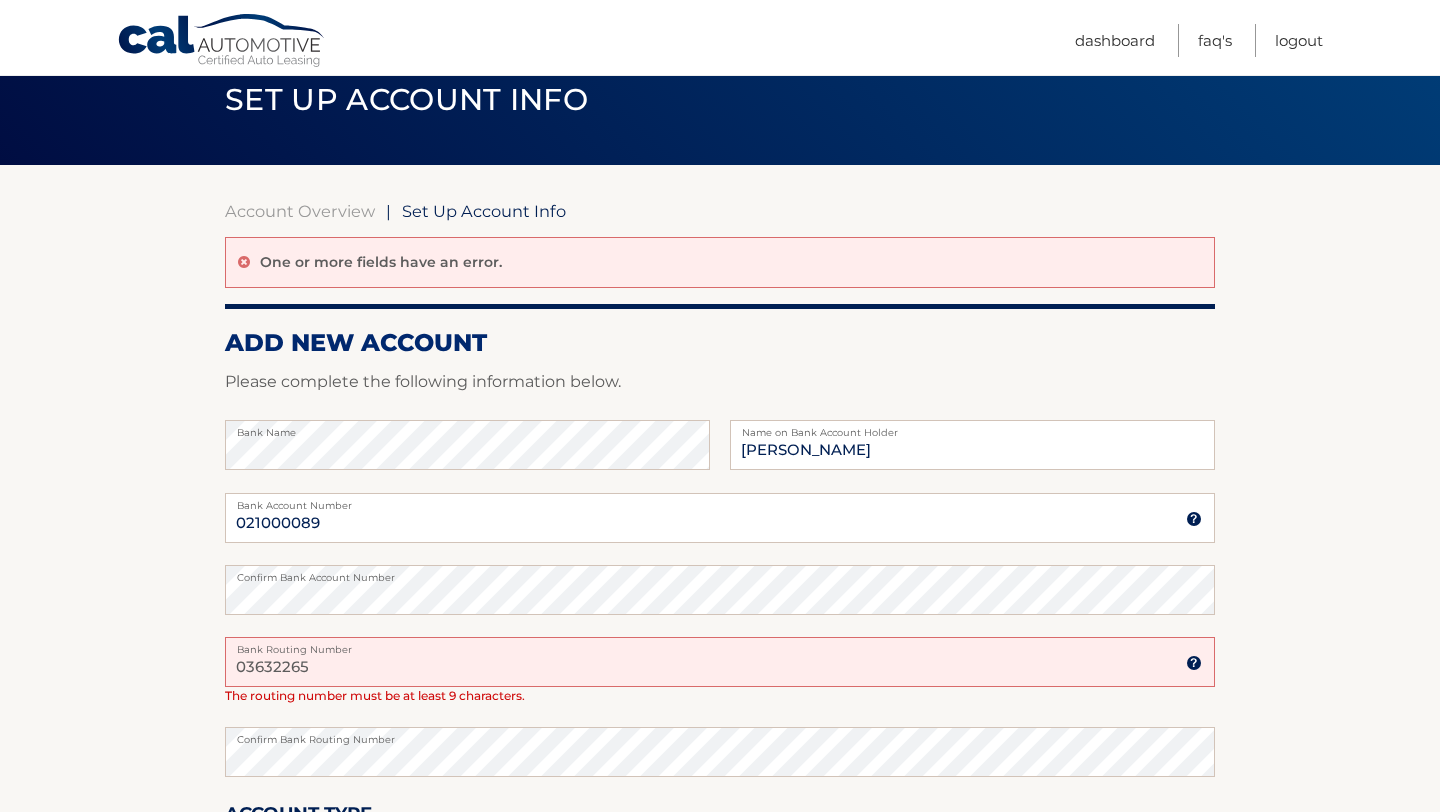
click at [355, 670] on input "03632265" at bounding box center [720, 662] width 990 height 50
type input "0"
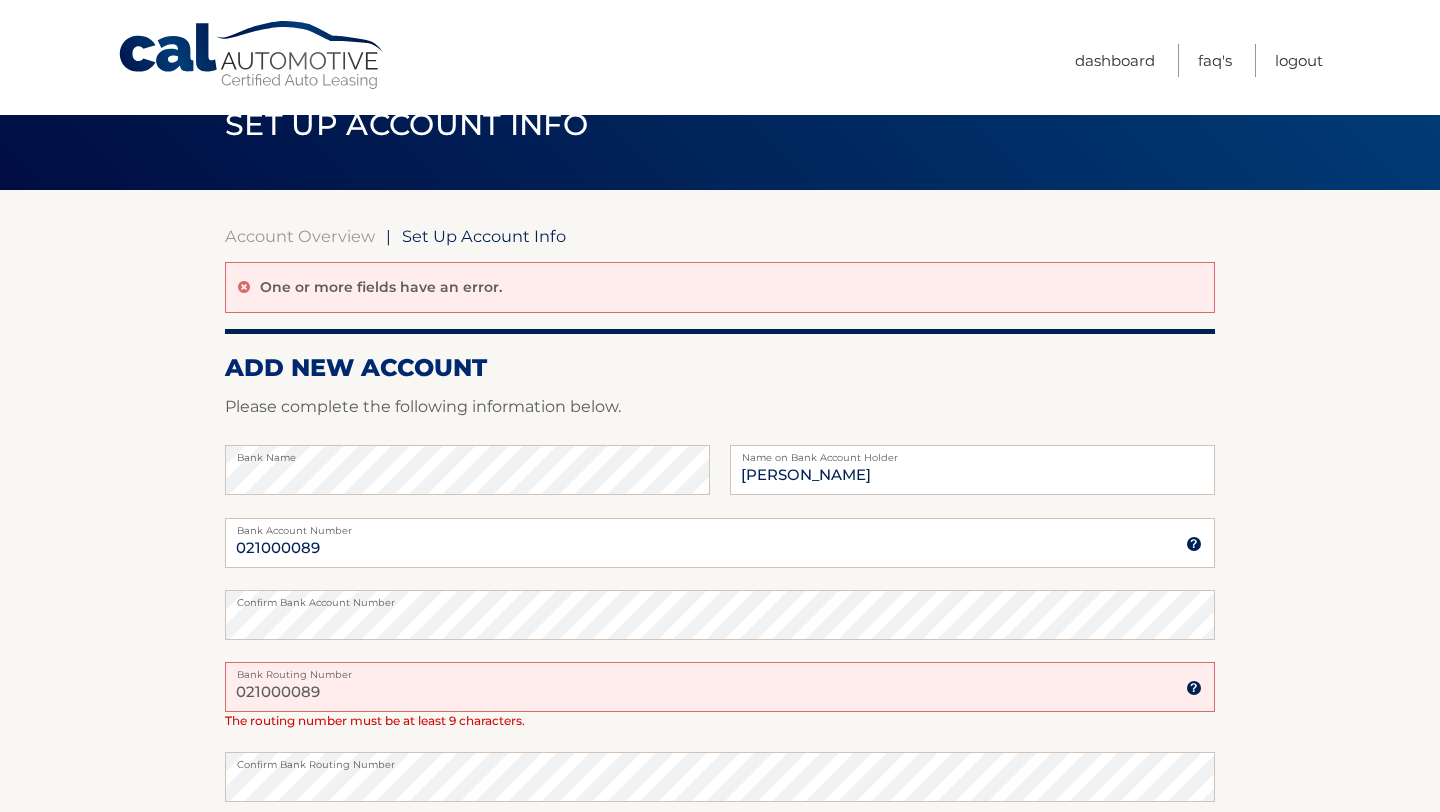
scroll to position [50, 0]
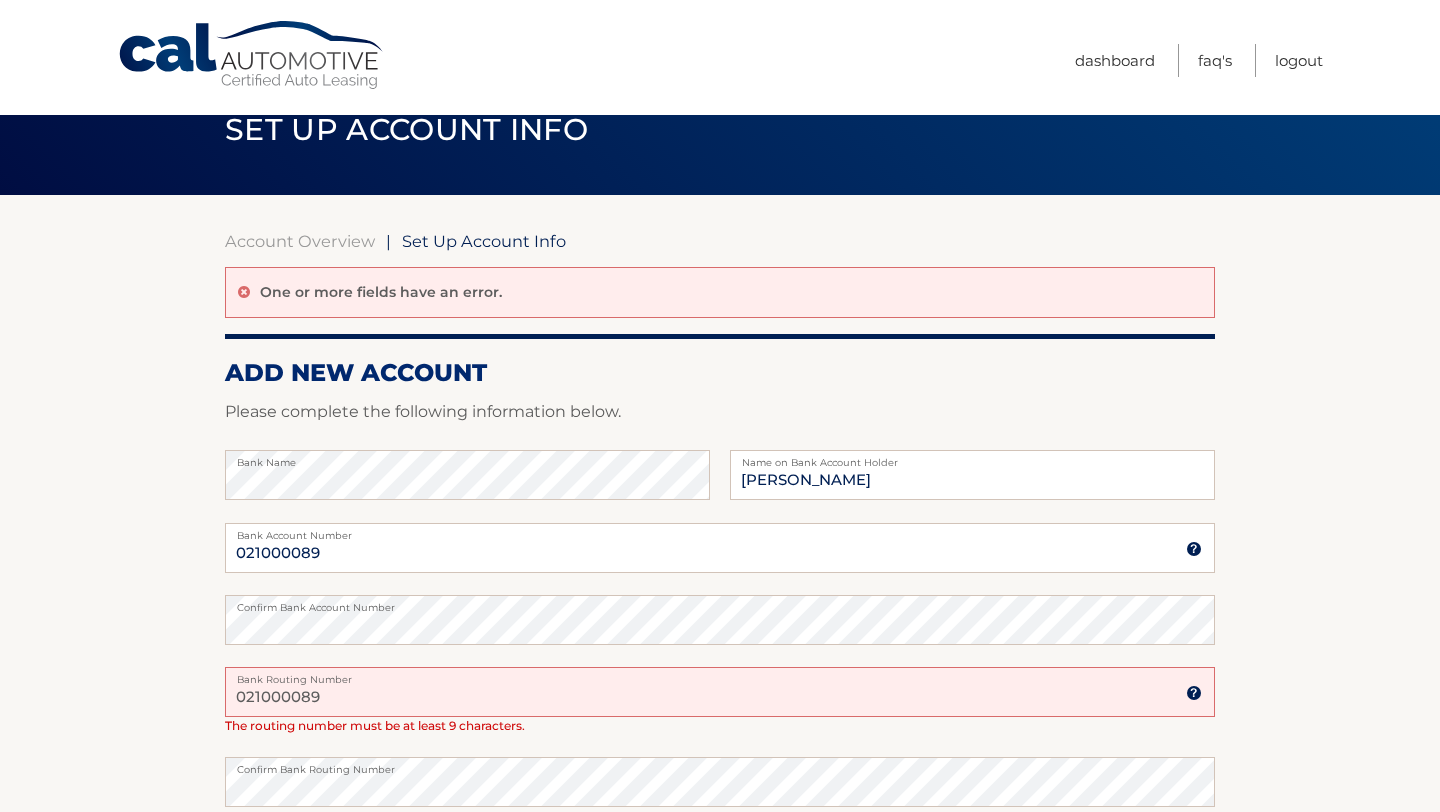
type input "021000089"
click at [347, 547] on input "021000089" at bounding box center [720, 548] width 990 height 50
type input "0"
type input "03632265"
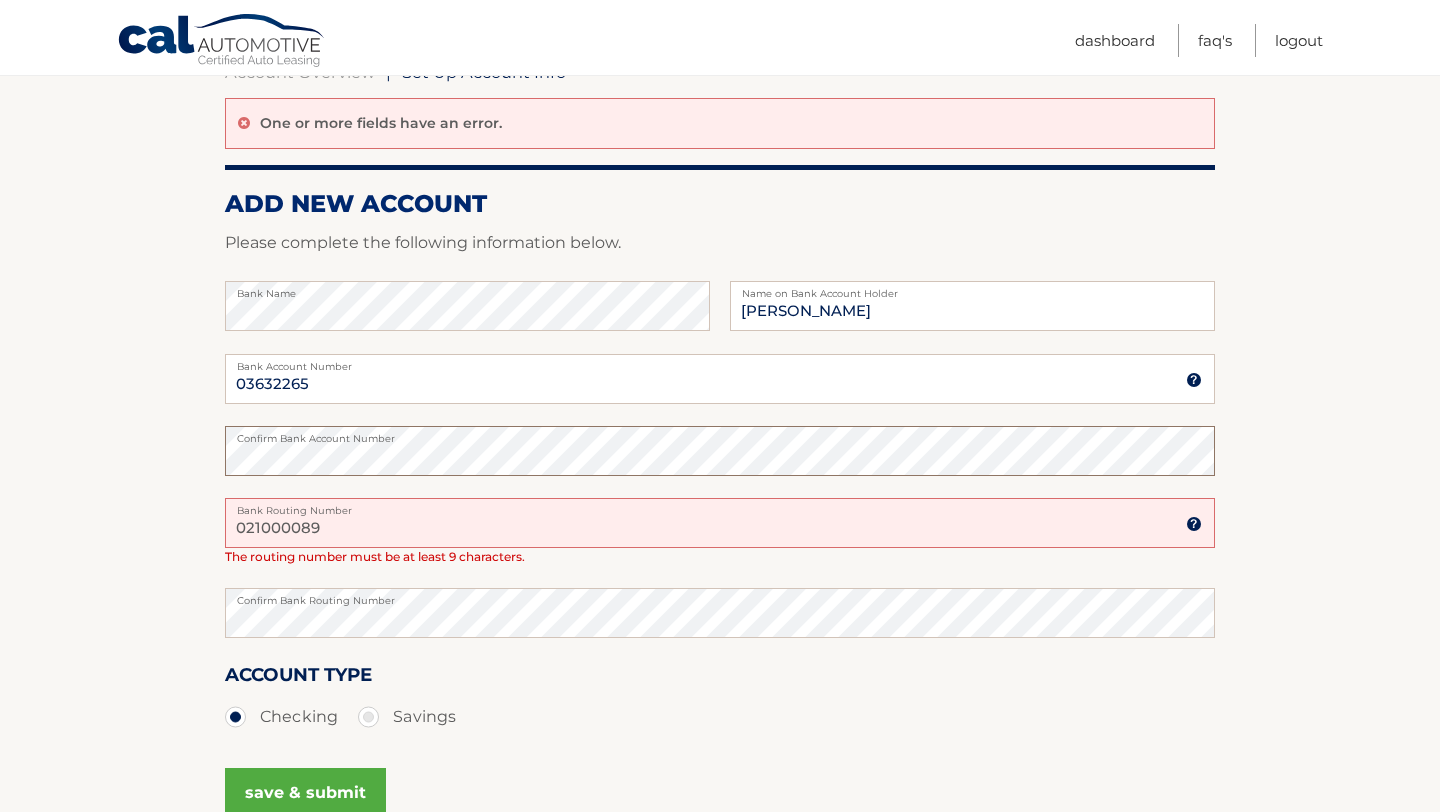
scroll to position [222, 0]
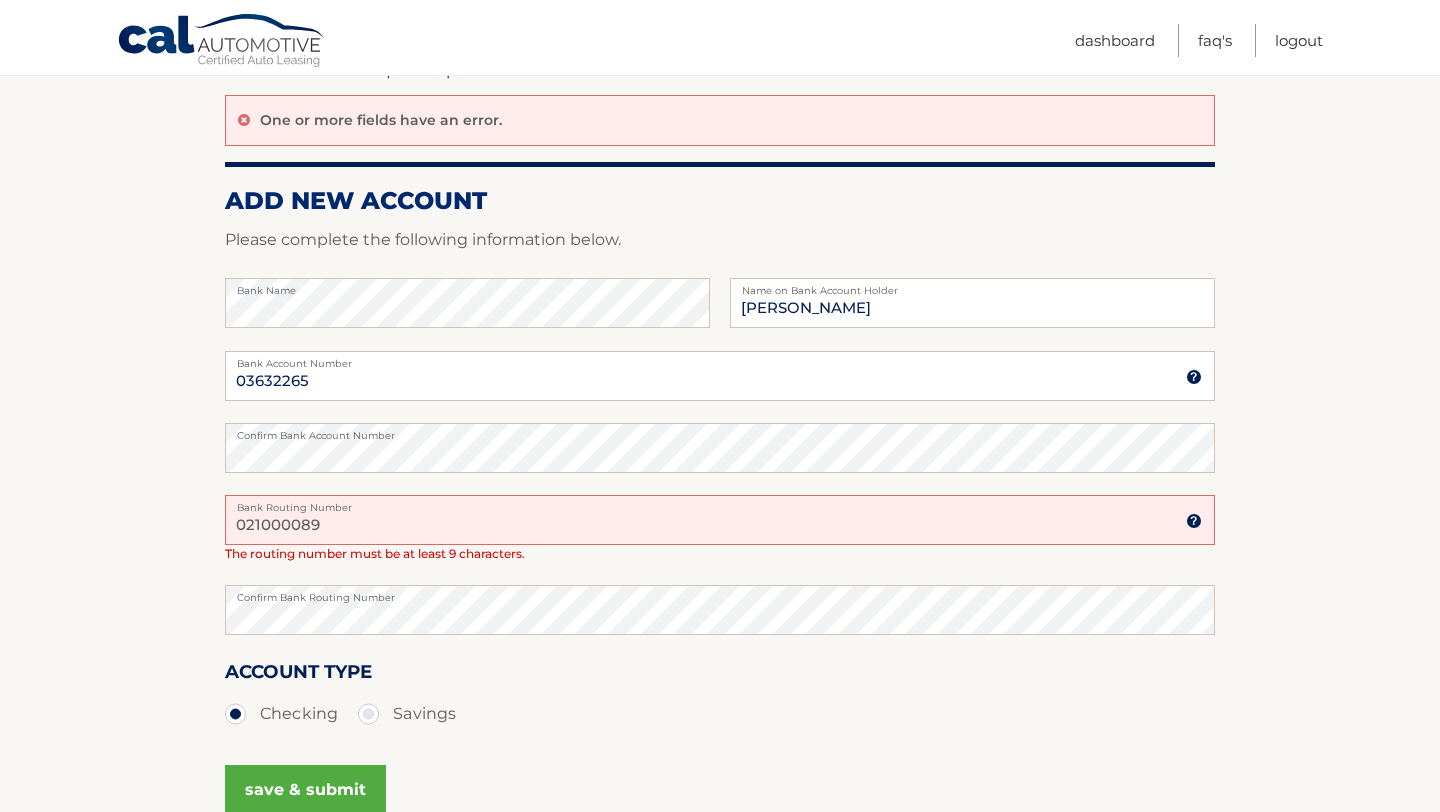
click at [296, 784] on button "save & submit" at bounding box center [305, 790] width 161 height 50
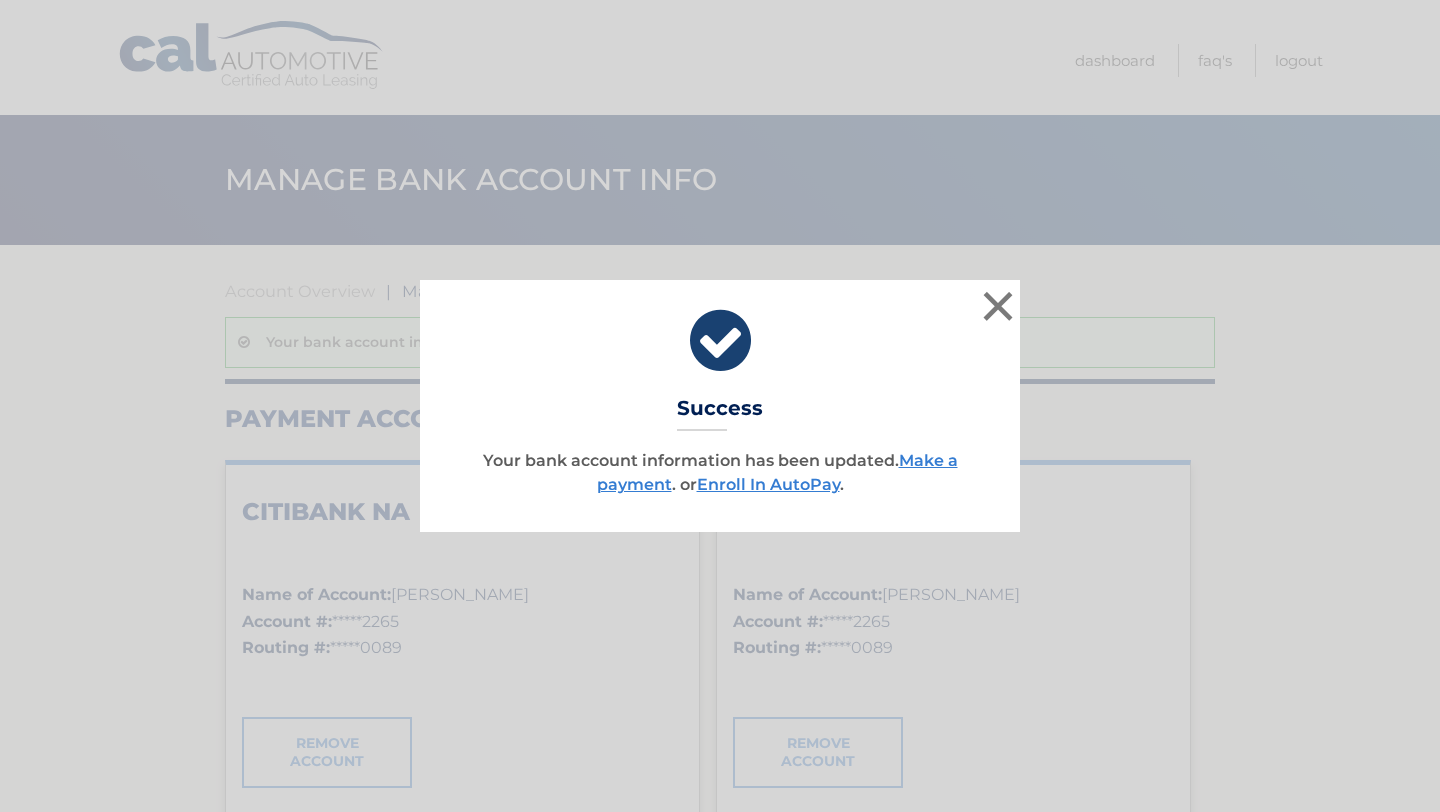
click at [313, 793] on div "× Success Your bank account information has been updated. Make a payment . or E…" at bounding box center [720, 406] width 1440 height 812
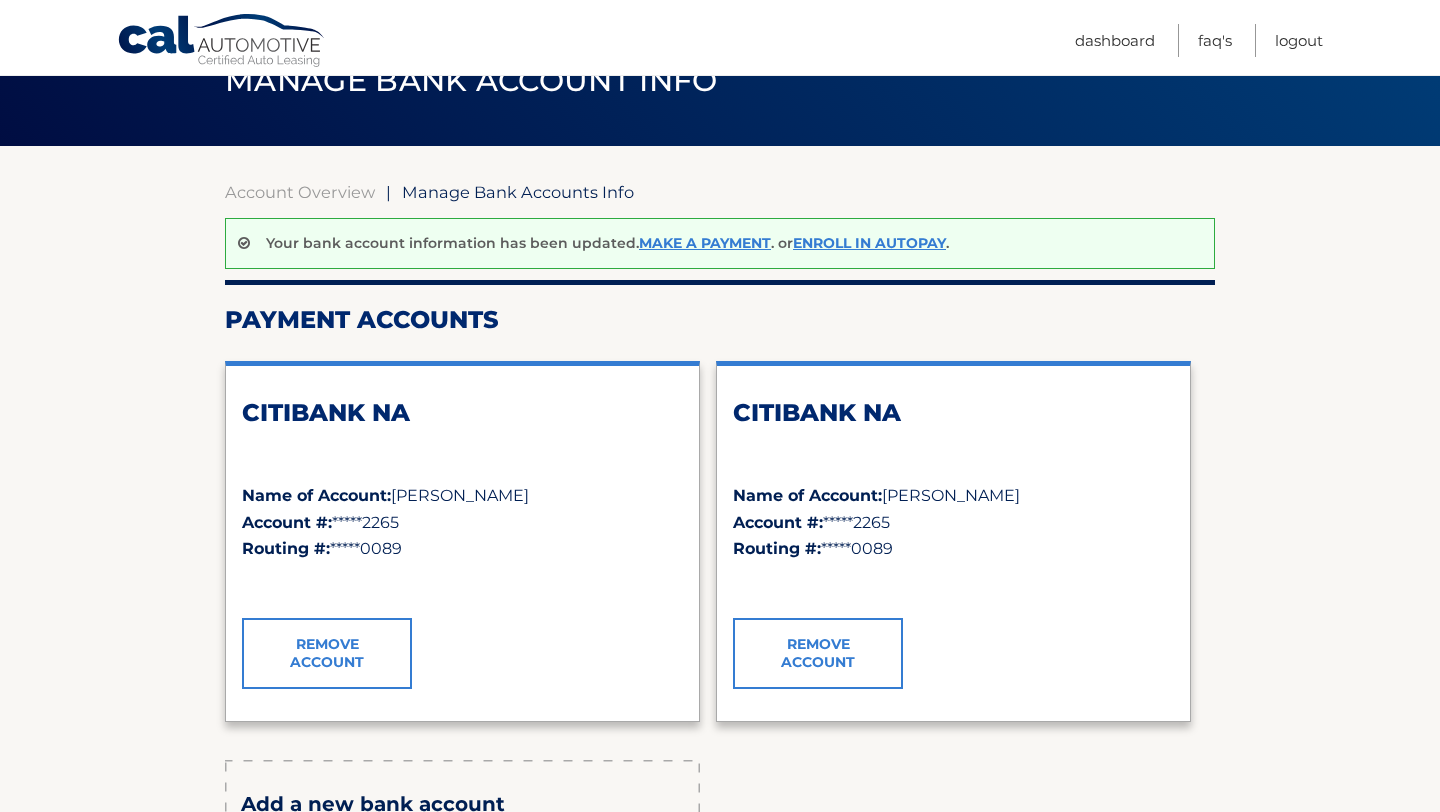
scroll to position [95, 0]
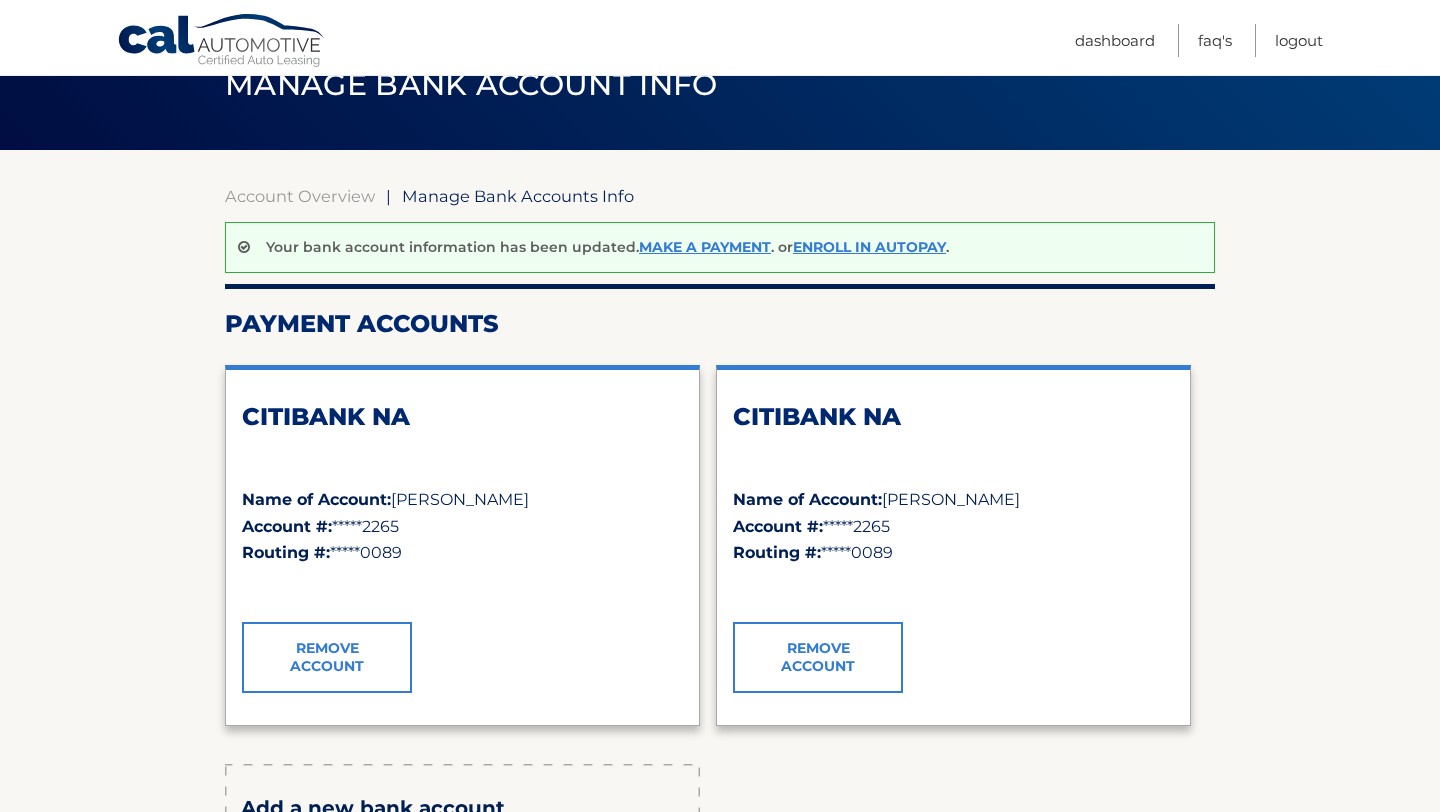
click at [824, 659] on link "Remove Account" at bounding box center [818, 657] width 170 height 70
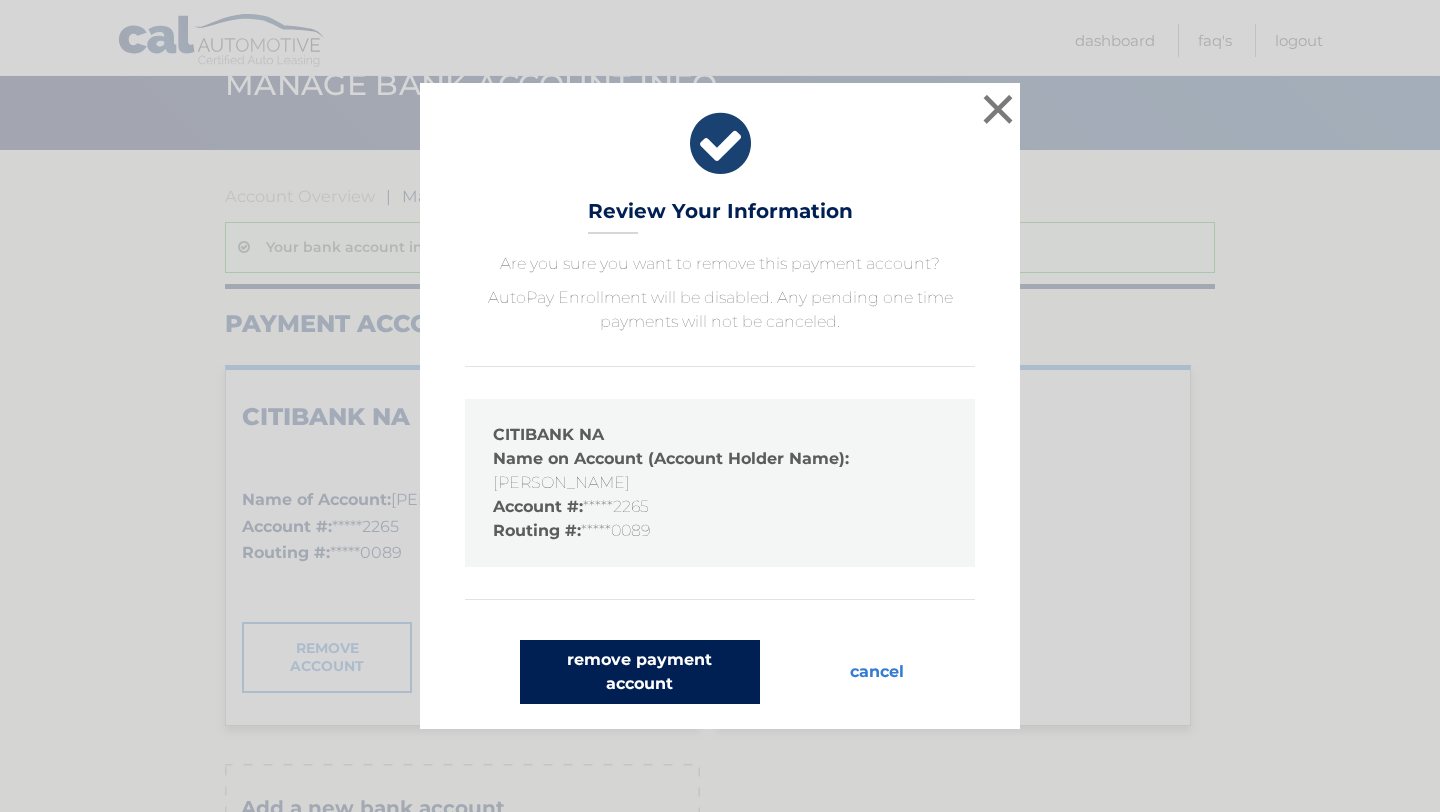
click at [682, 662] on button "remove payment account" at bounding box center [640, 672] width 240 height 64
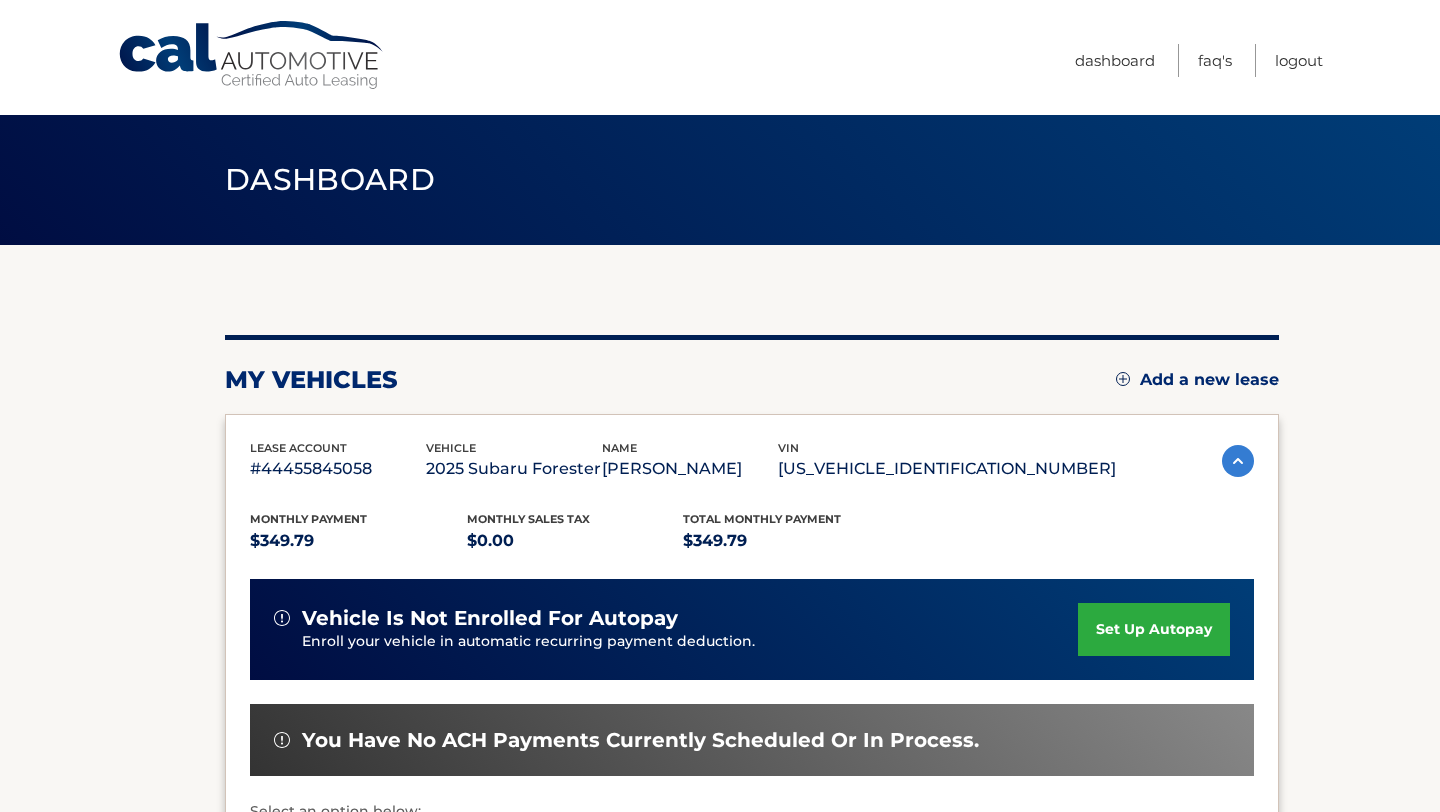
click at [1123, 635] on link "set up autopay" at bounding box center [1154, 629] width 152 height 53
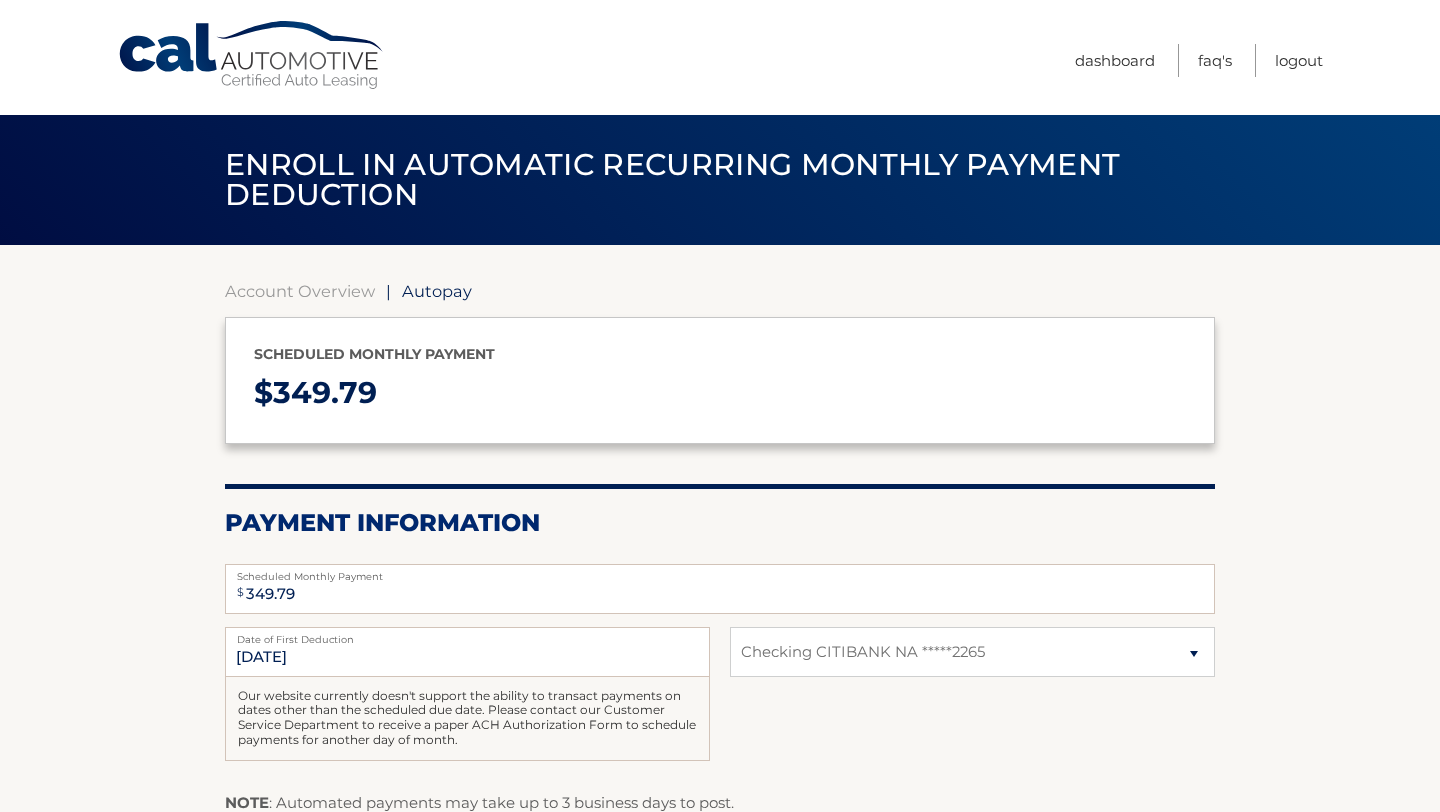
select select "Y2Q2MDNkMWMtNGRjMy00Yzk2LTljYzgtZmFkNDRhMDEzYzg5"
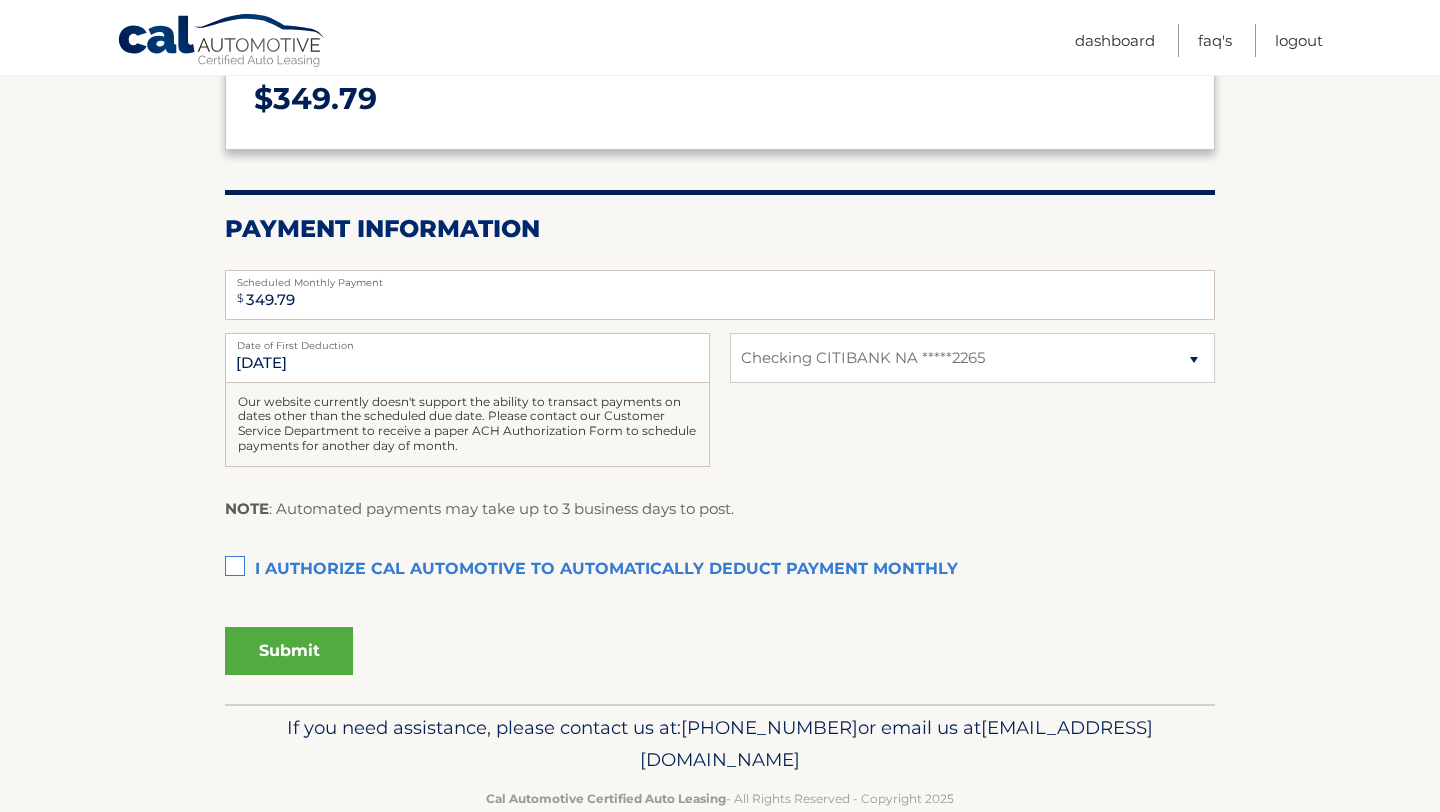
scroll to position [296, 0]
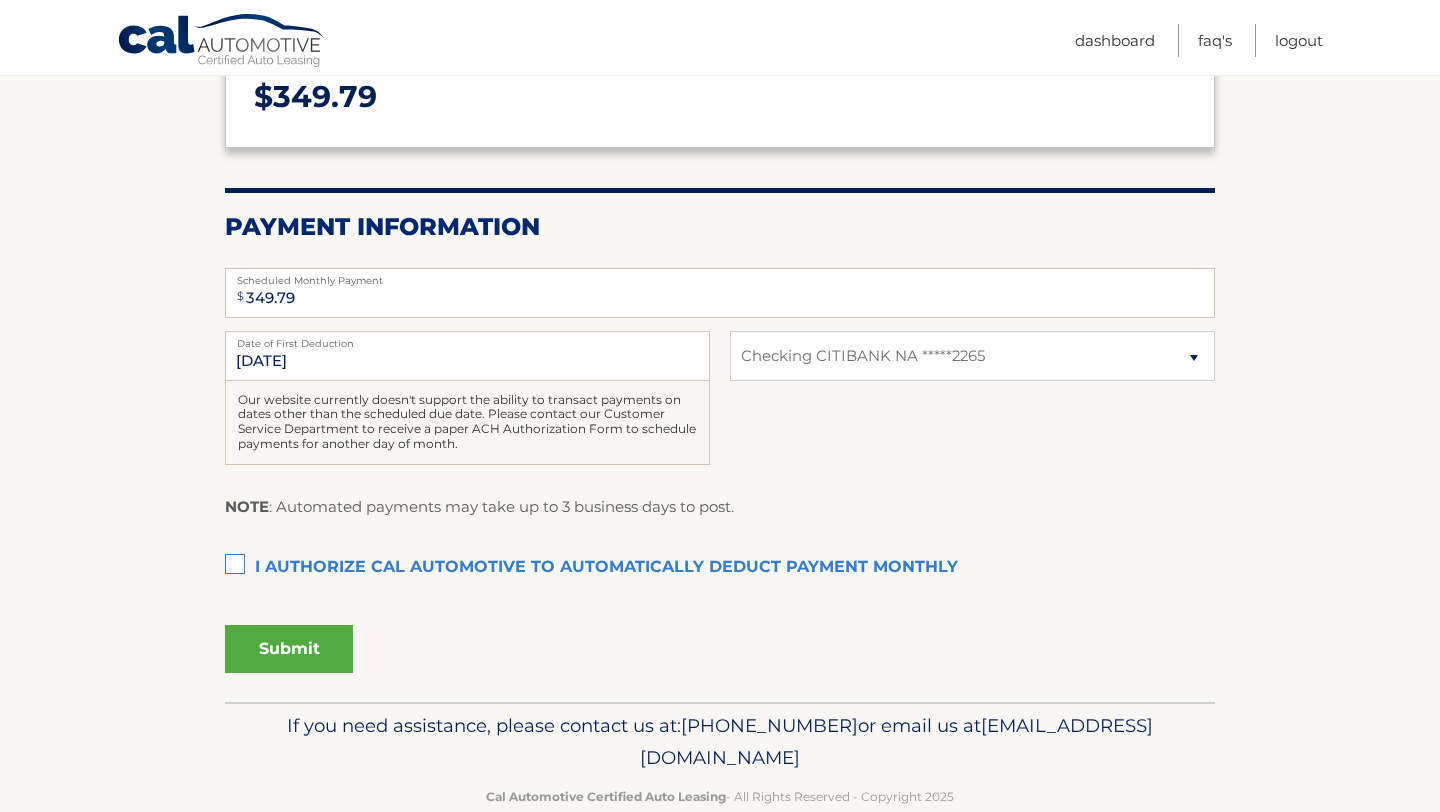
click at [238, 564] on label "I authorize cal automotive to automatically deduct payment monthly This checkbo…" at bounding box center [720, 568] width 990 height 40
click at [0, 0] on input "I authorize cal automotive to automatically deduct payment monthly This checkbo…" at bounding box center [0, 0] width 0 height 0
click at [287, 651] on button "Submit" at bounding box center [289, 649] width 128 height 48
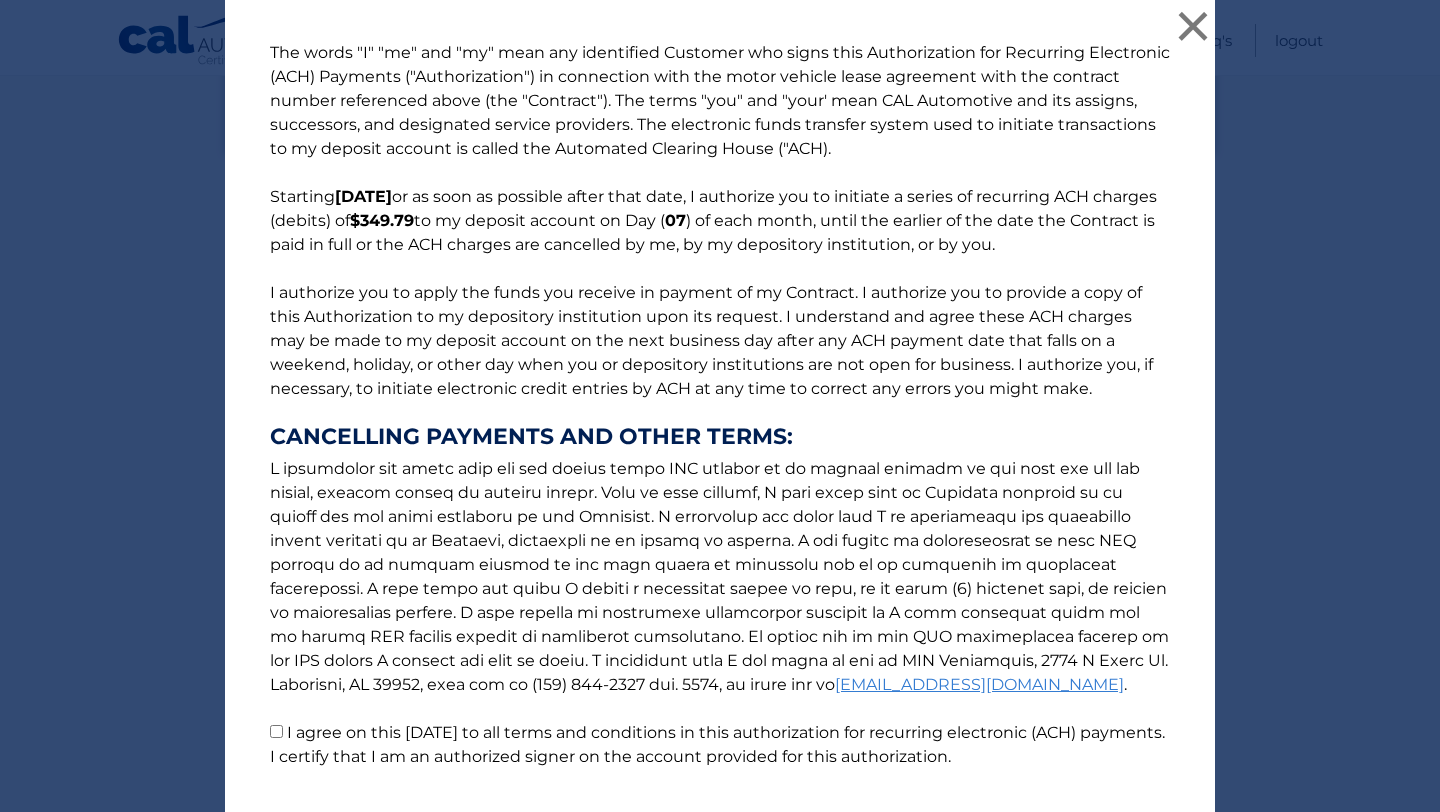
scroll to position [133, 0]
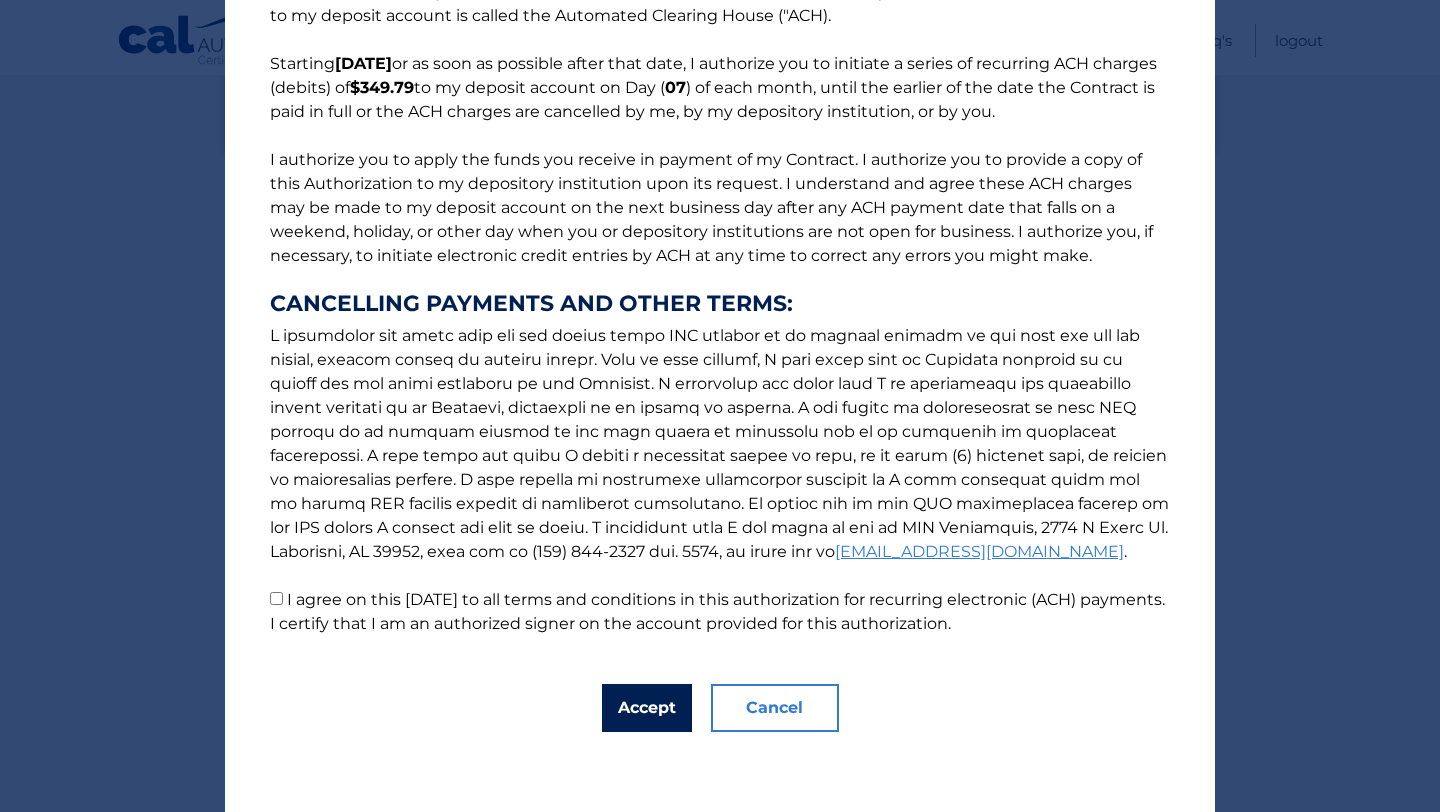
click at [652, 698] on button "Accept" at bounding box center [647, 708] width 90 height 48
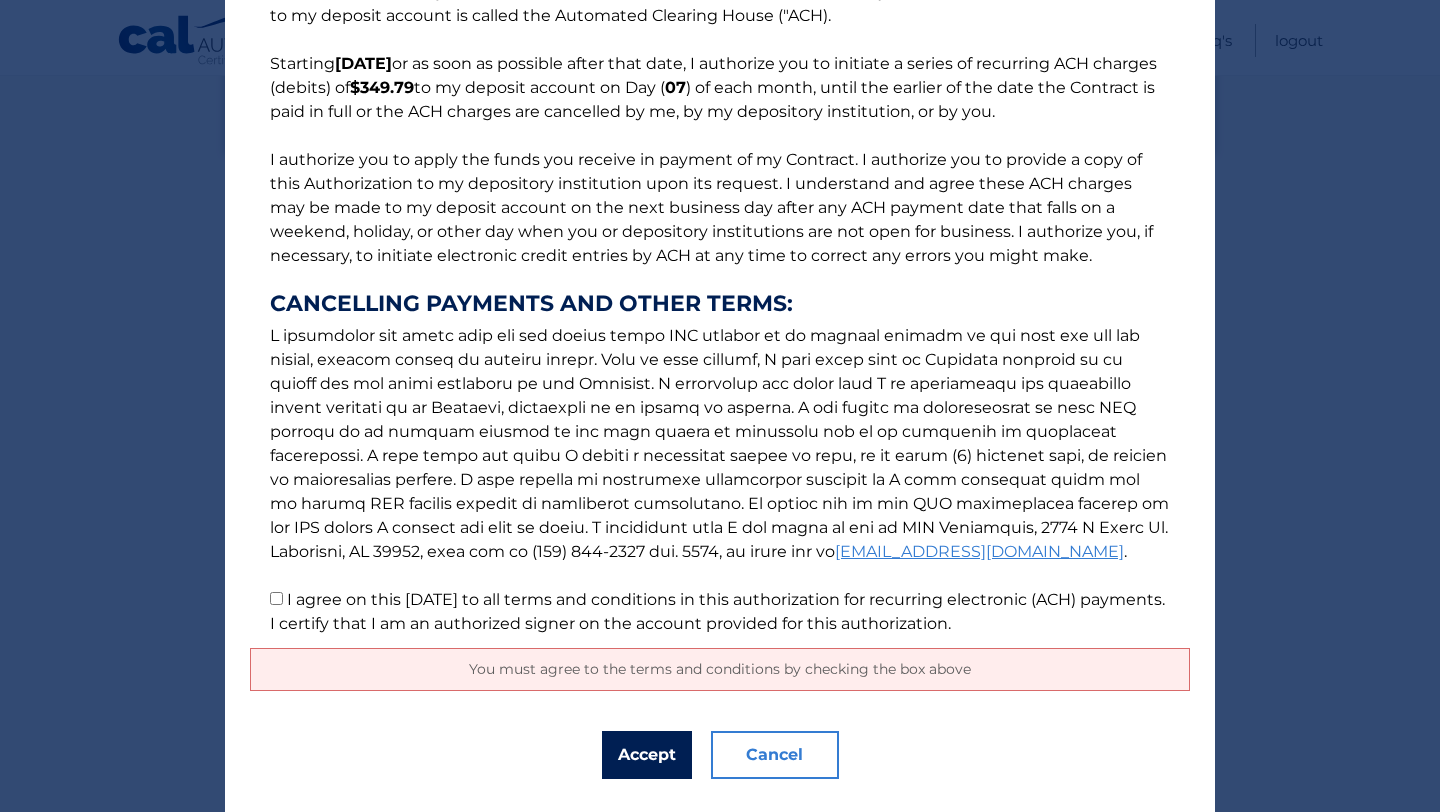
click at [647, 758] on button "Accept" at bounding box center [647, 755] width 90 height 48
click at [282, 596] on p "The words "I" "me" and "my" mean any identified Customer who signs this Authori…" at bounding box center [720, 272] width 940 height 728
click at [276, 598] on input "I agree on this 08/29/2025 to all terms and conditions in this authorization fo…" at bounding box center [276, 598] width 13 height 13
checkbox input "true"
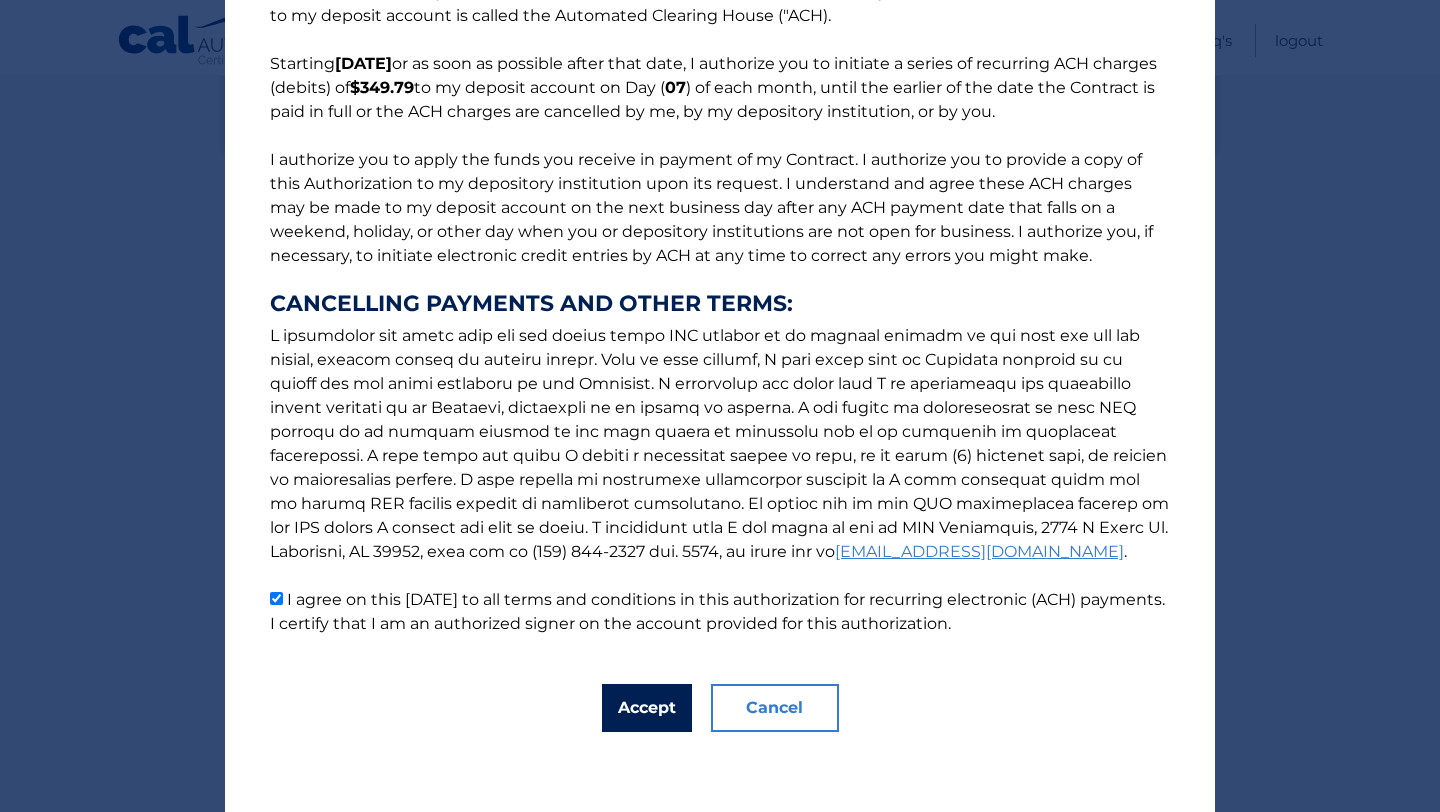
click at [642, 709] on button "Accept" at bounding box center [647, 708] width 90 height 48
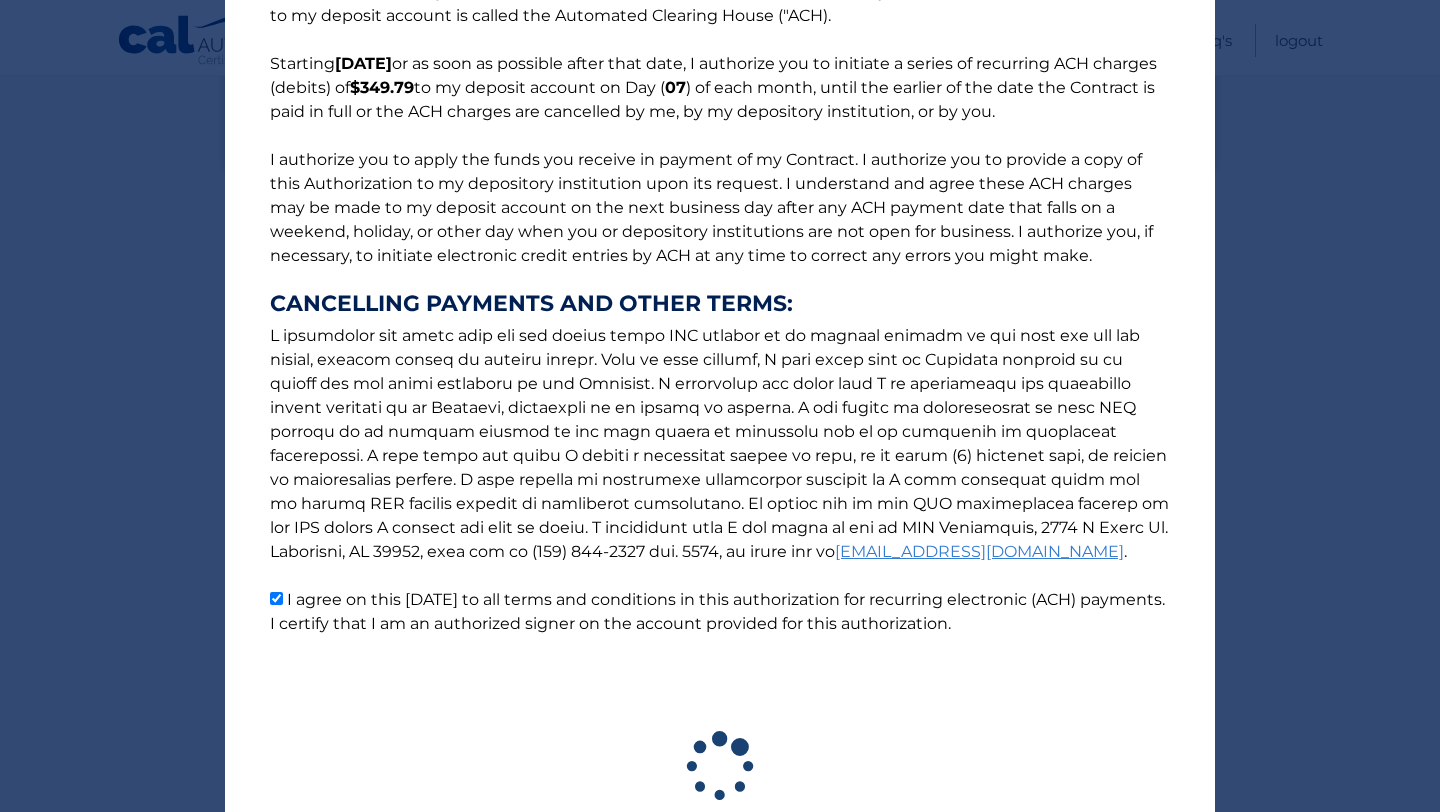
scroll to position [281, 0]
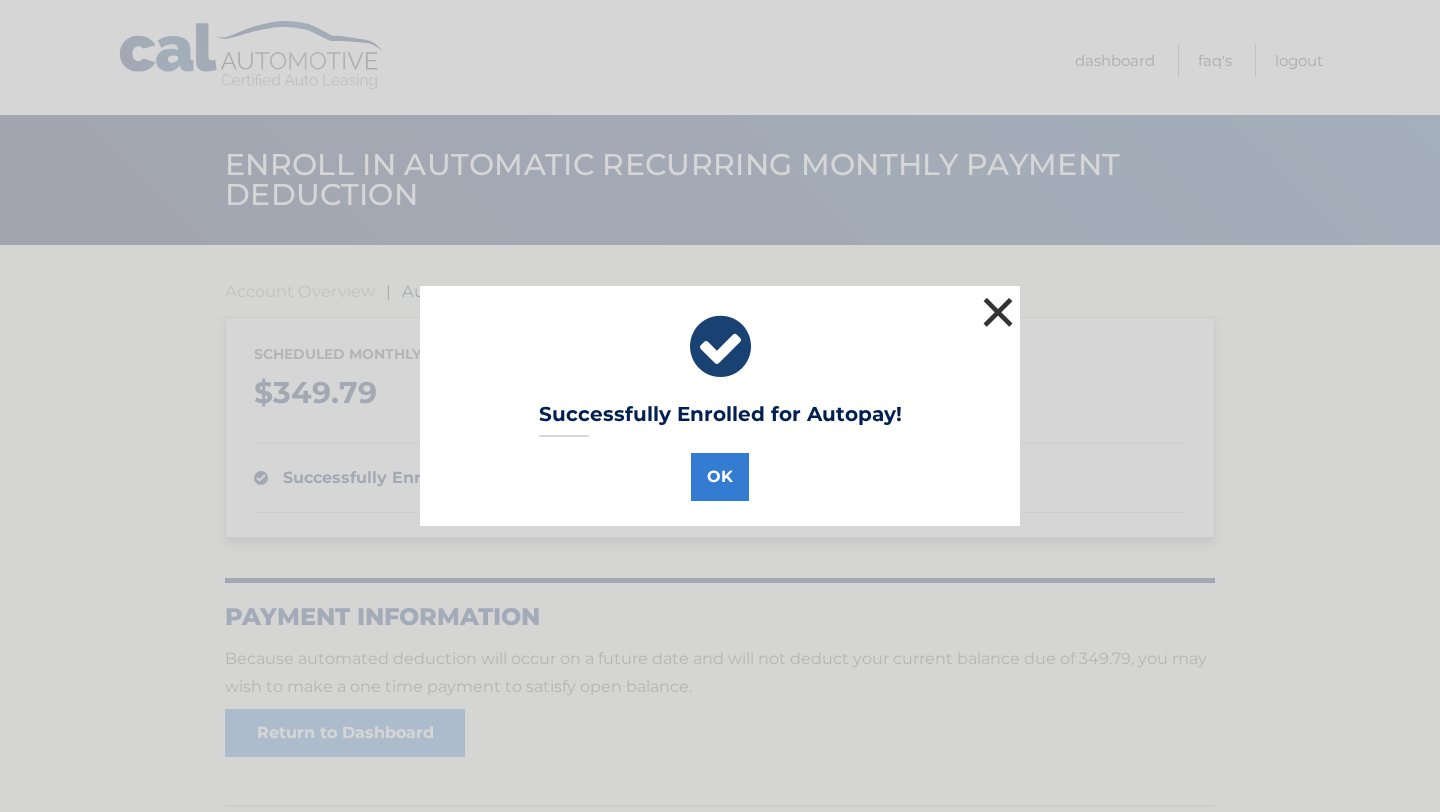
click at [992, 311] on button "×" at bounding box center [998, 312] width 40 height 40
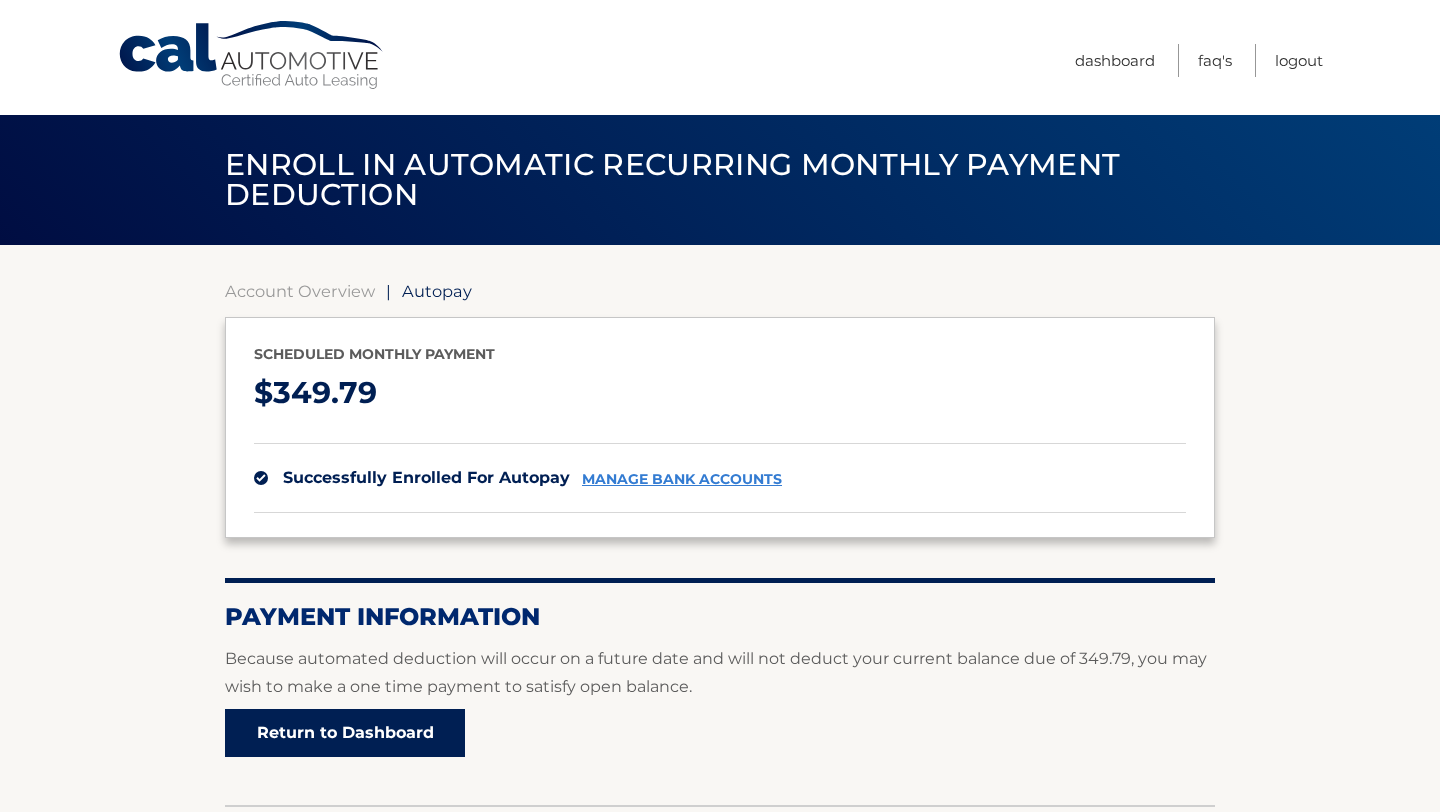
click at [342, 738] on link "Return to Dashboard" at bounding box center [345, 733] width 240 height 48
